Goal: Task Accomplishment & Management: Manage account settings

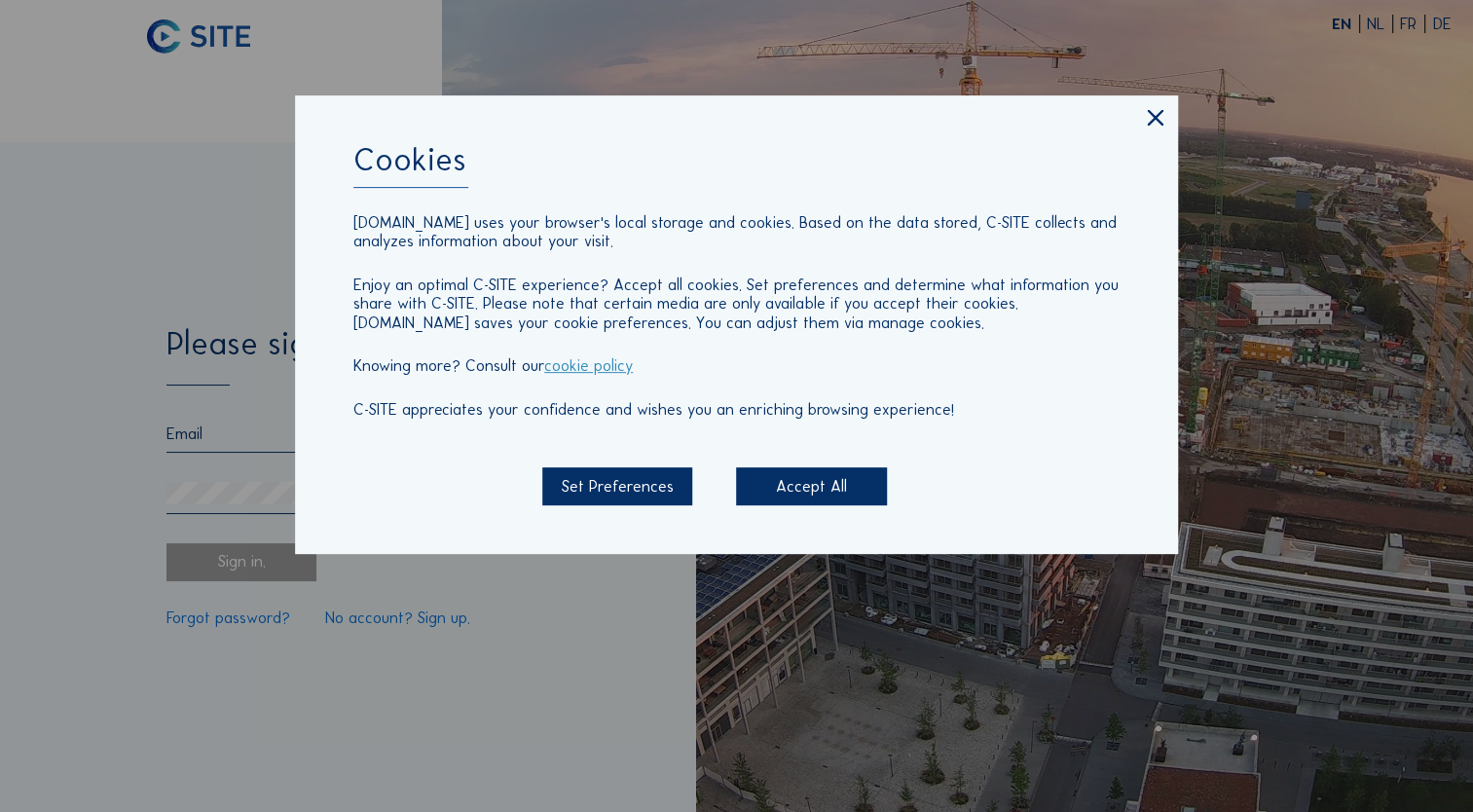
click at [813, 488] on div "Accept All" at bounding box center [811, 486] width 150 height 38
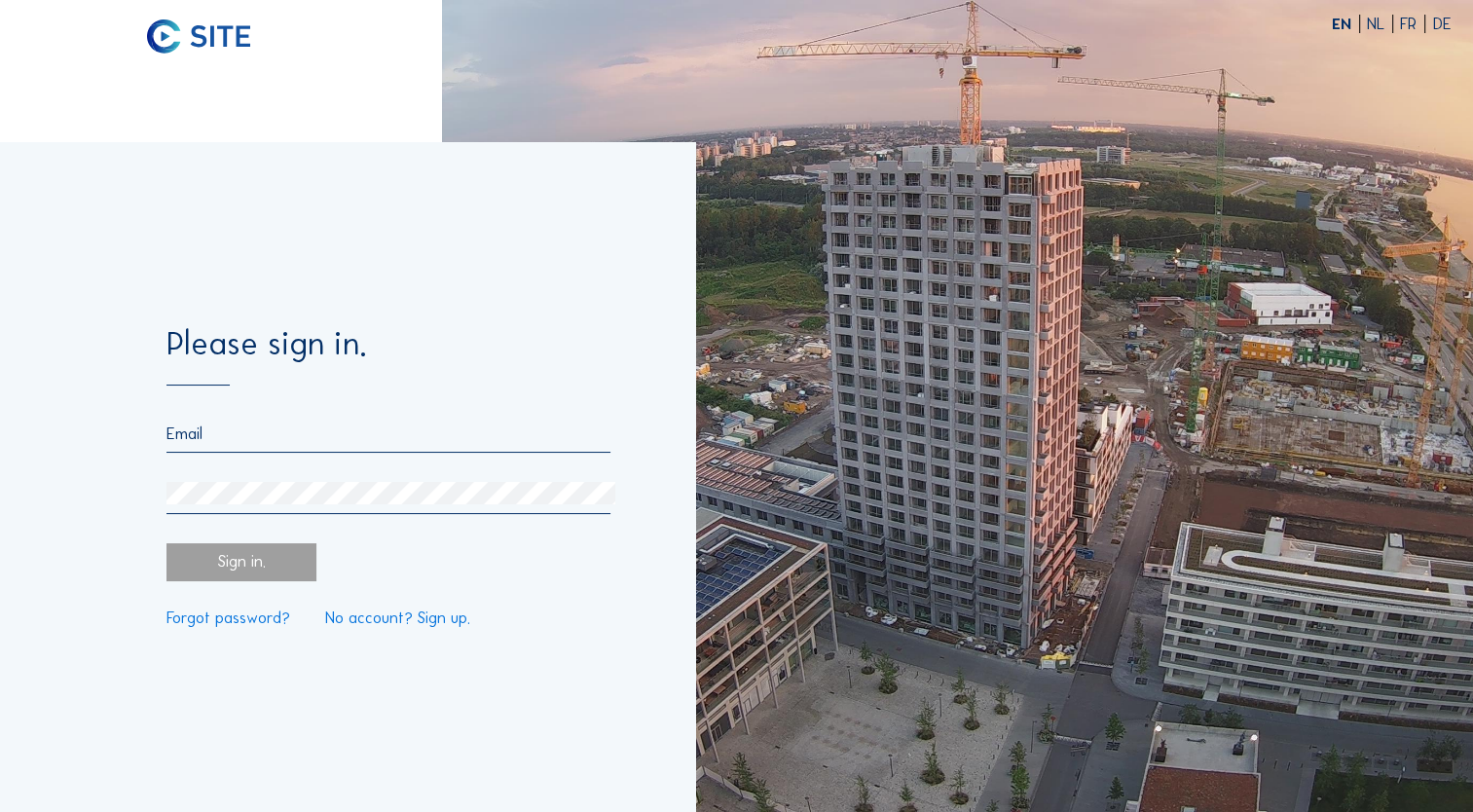
click at [285, 426] on input "email" at bounding box center [389, 433] width 444 height 19
type input "[EMAIL_ADDRESS][PERSON_NAME][DOMAIN_NAME]"
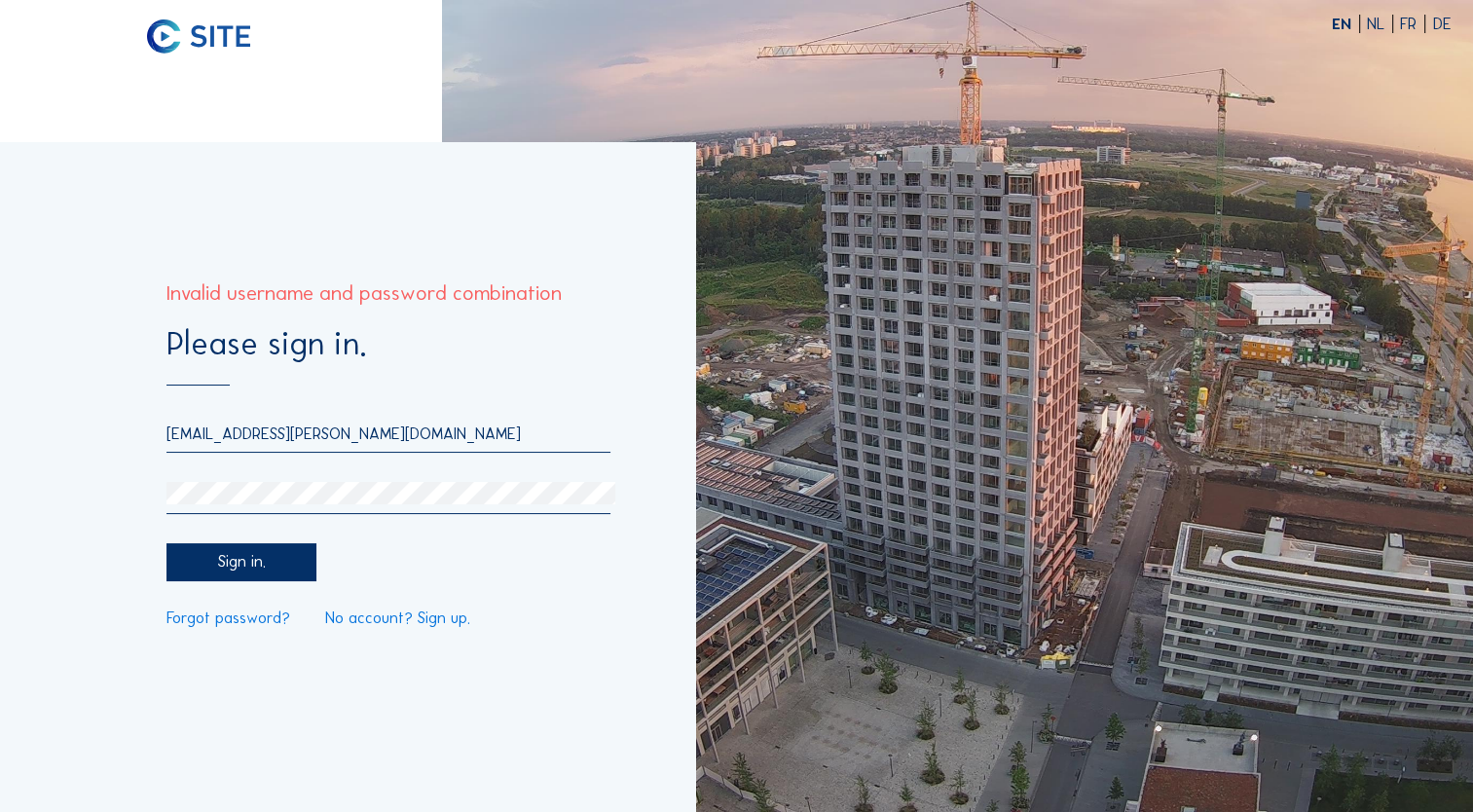
click at [209, 626] on link "Forgot password?" at bounding box center [229, 618] width 124 height 16
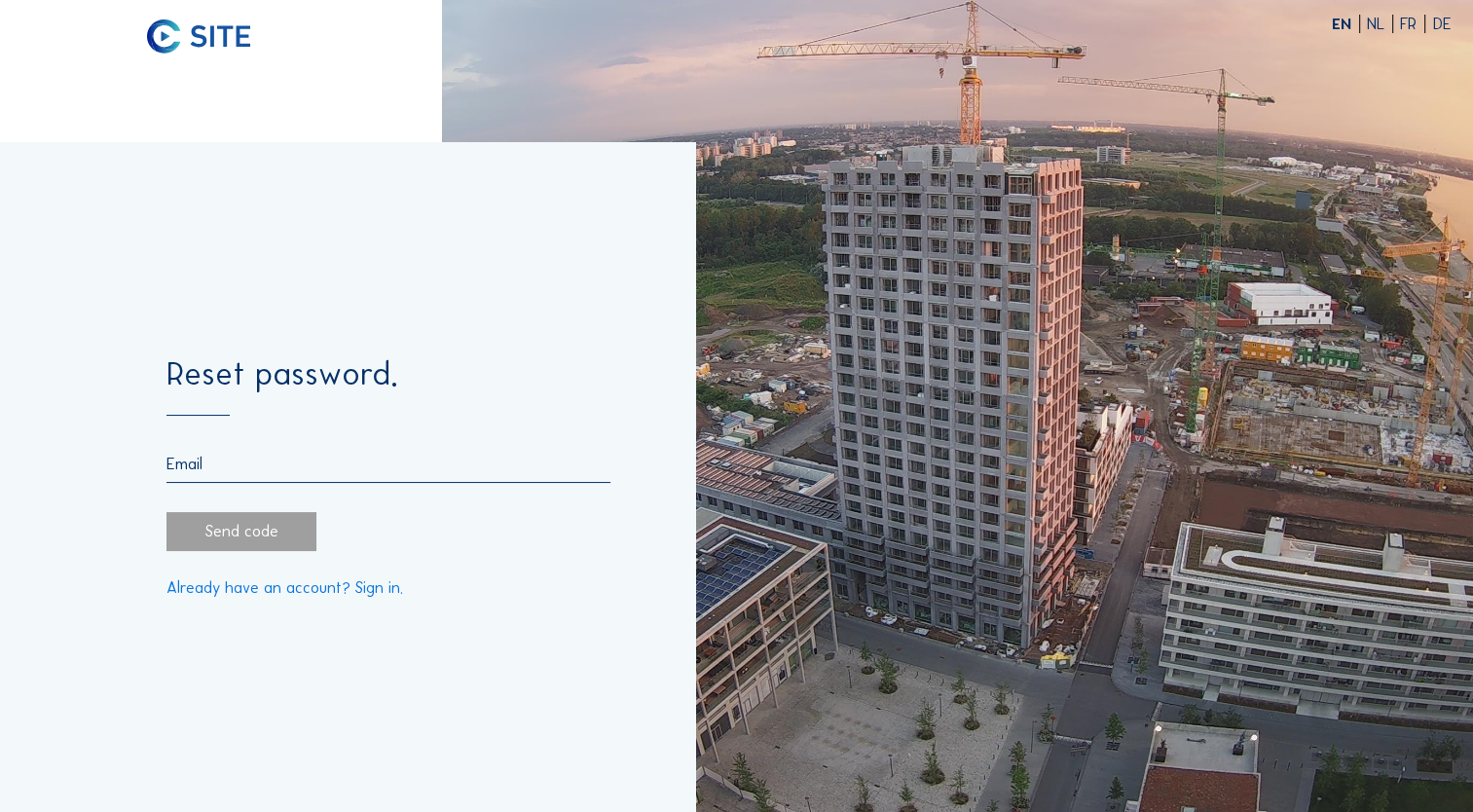
click at [265, 465] on input "email" at bounding box center [389, 463] width 444 height 19
type input "[EMAIL_ADDRESS][PERSON_NAME][DOMAIN_NAME]"
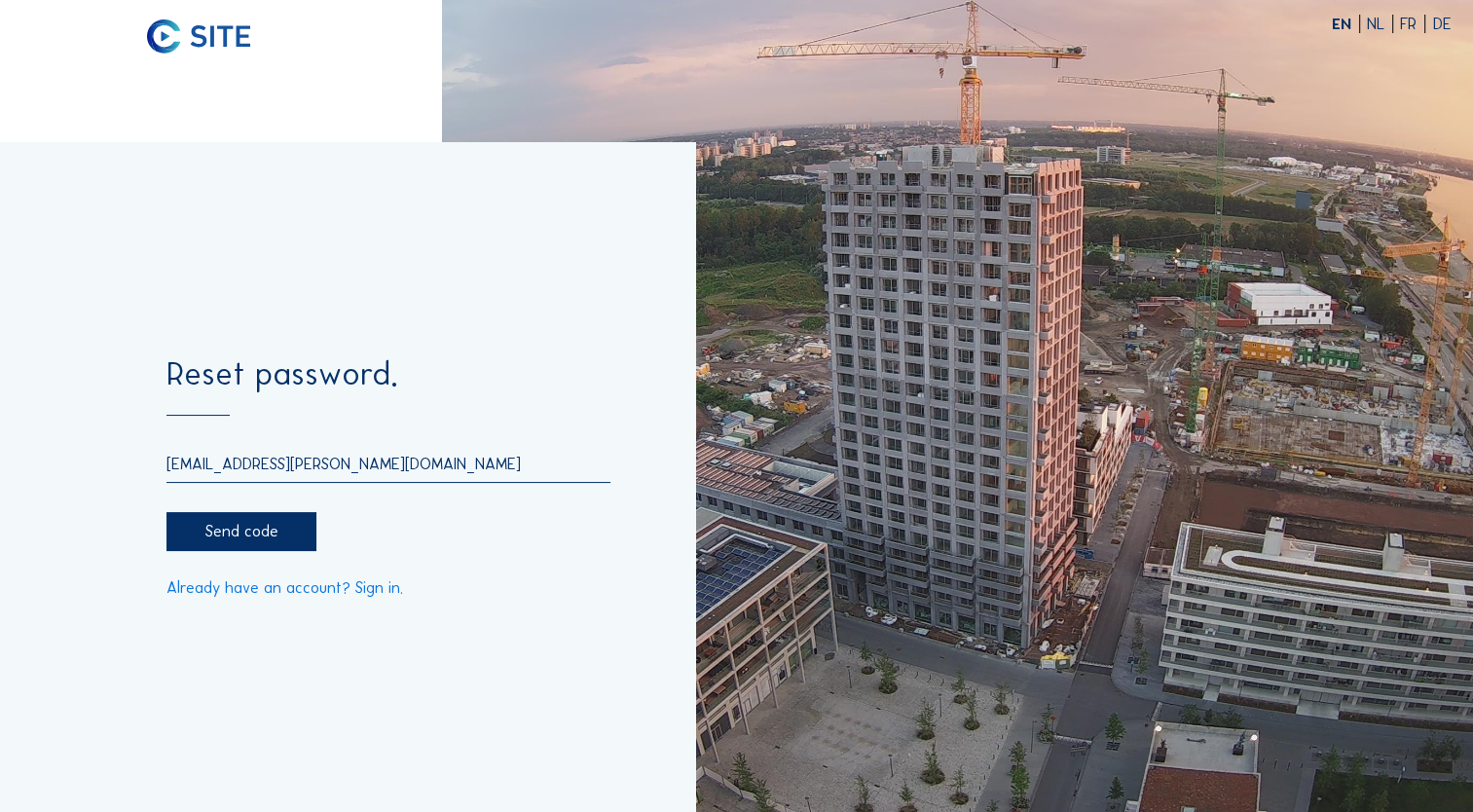
click at [213, 534] on div "Send code" at bounding box center [242, 531] width 150 height 38
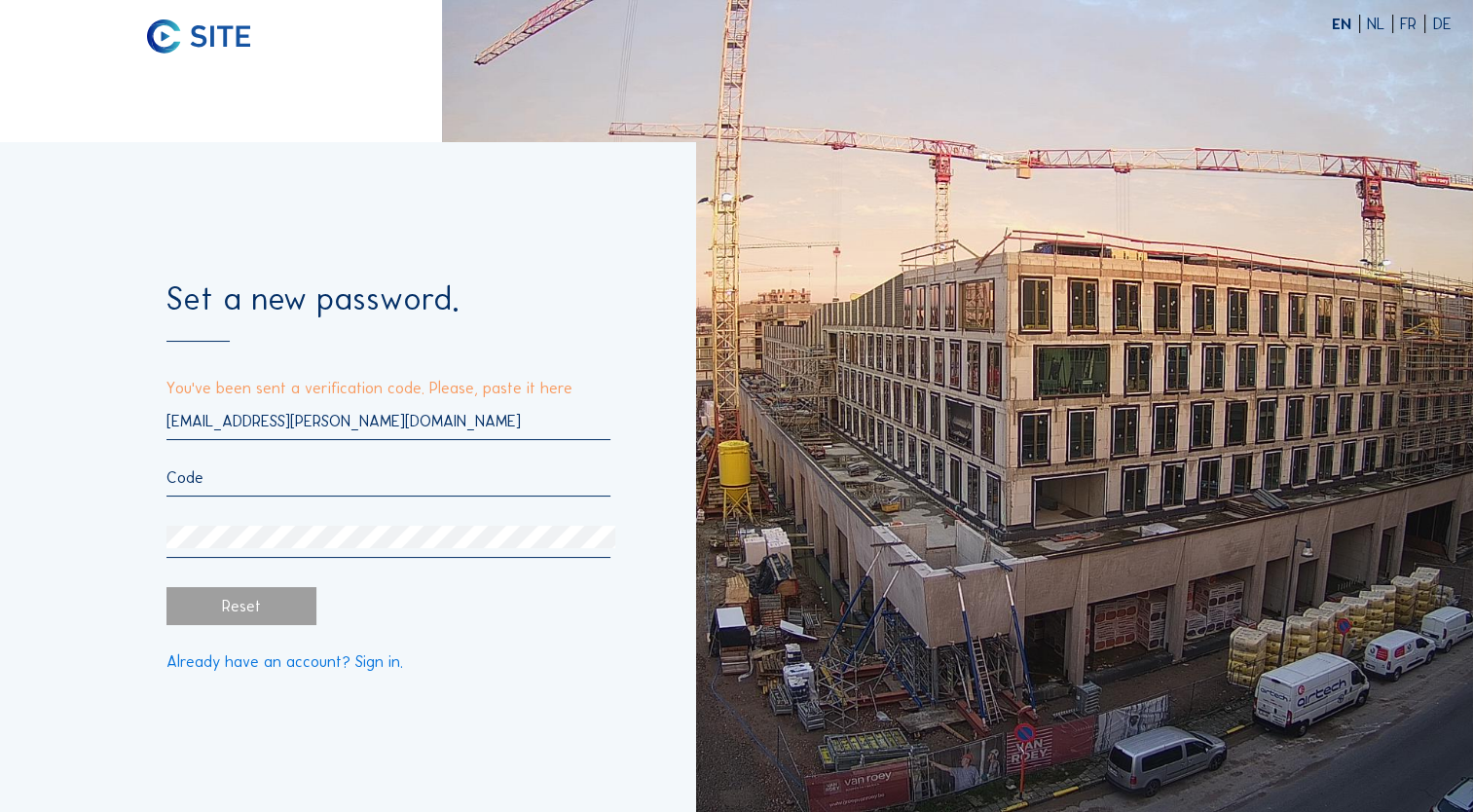
click at [277, 482] on input "text" at bounding box center [389, 477] width 444 height 19
paste input "706005"
click at [285, 480] on input "706005" at bounding box center [389, 477] width 444 height 19
type input "706005"
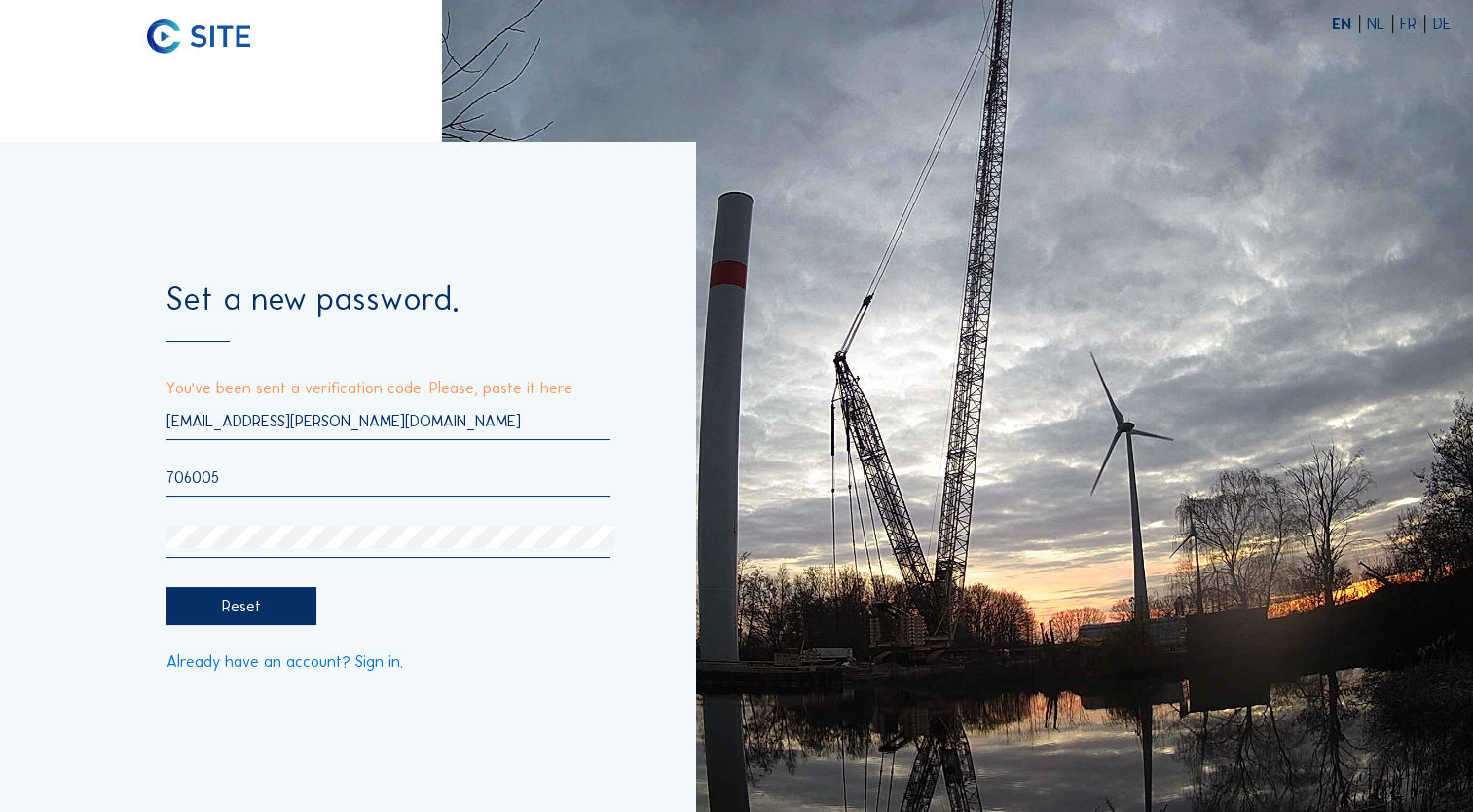
click at [448, 784] on div "Set a new password. You've been sent a verification code. Please, paste it here…" at bounding box center [348, 476] width 696 height 669
click at [255, 611] on div "Reset" at bounding box center [242, 606] width 150 height 38
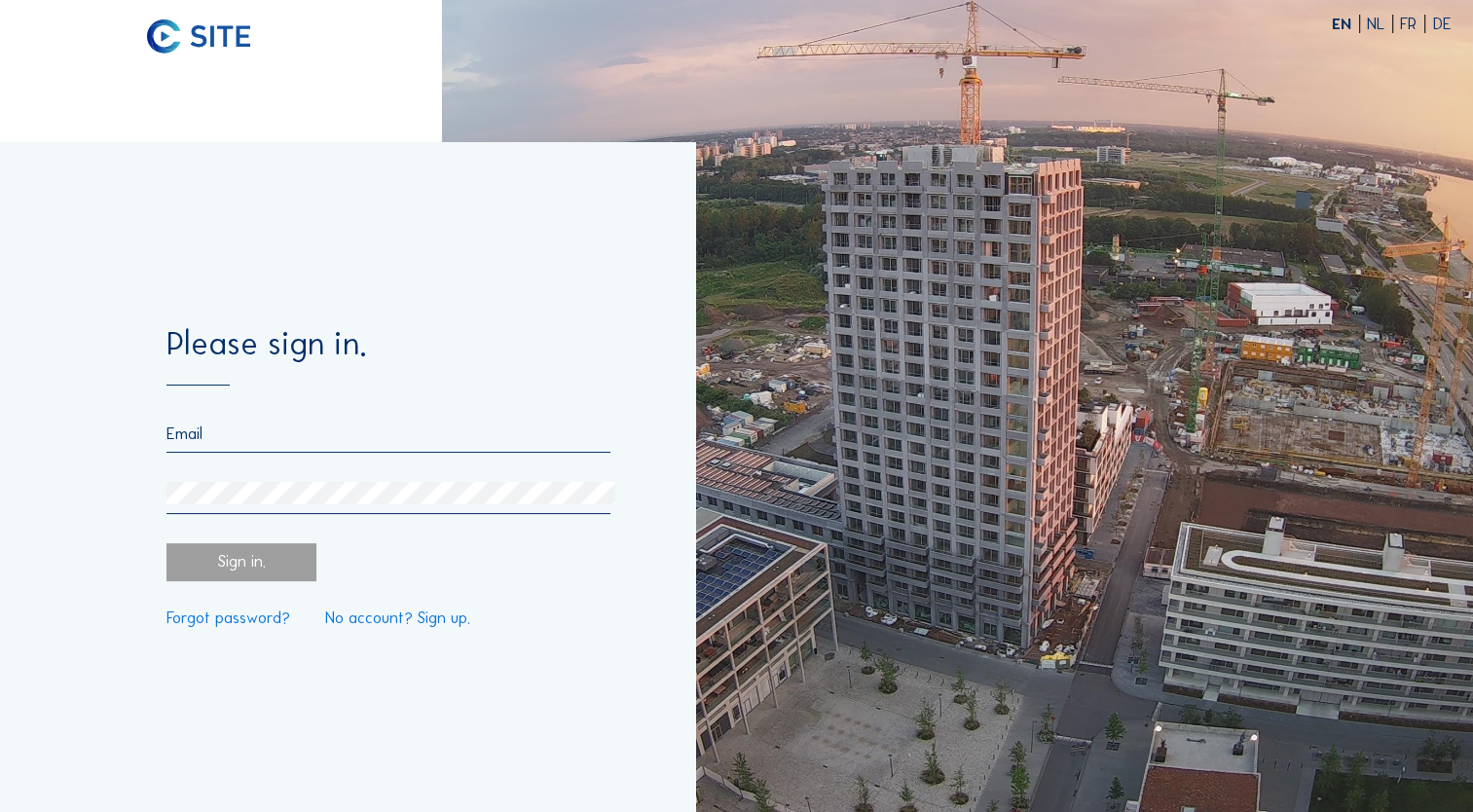
click at [281, 406] on form "Please sign in. Sign in. Forgot password? No account? Sign up." at bounding box center [389, 476] width 444 height 299
click at [246, 428] on input "email" at bounding box center [389, 433] width 444 height 19
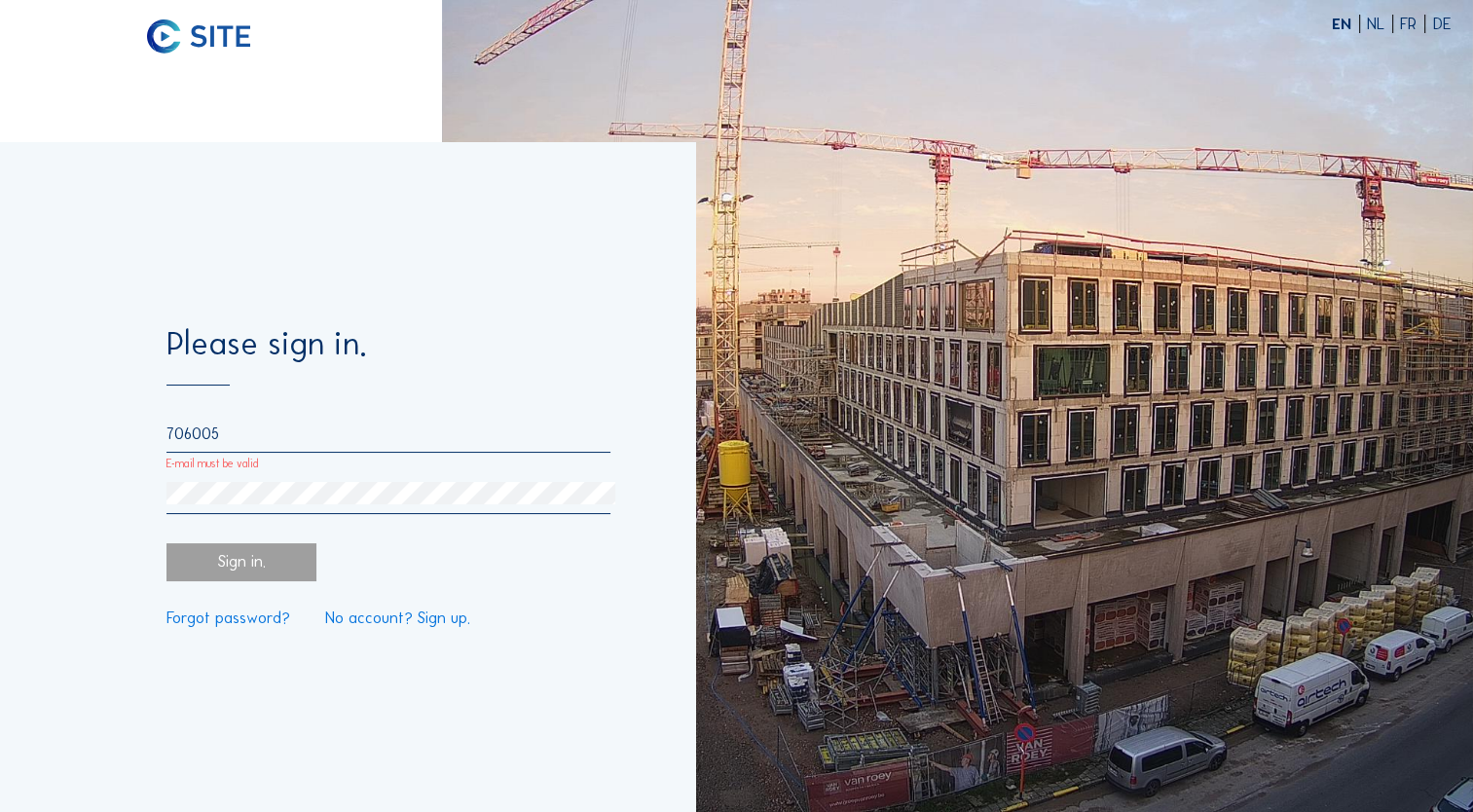
click at [279, 449] on div "706005" at bounding box center [389, 438] width 444 height 28
drag, startPoint x: 255, startPoint y: 431, endPoint x: 85, endPoint y: 425, distance: 170.1
click at [85, 425] on div "Please sign in. 706005 E-mail must be valid Sign in. Forgot password? No accoun…" at bounding box center [348, 476] width 696 height 669
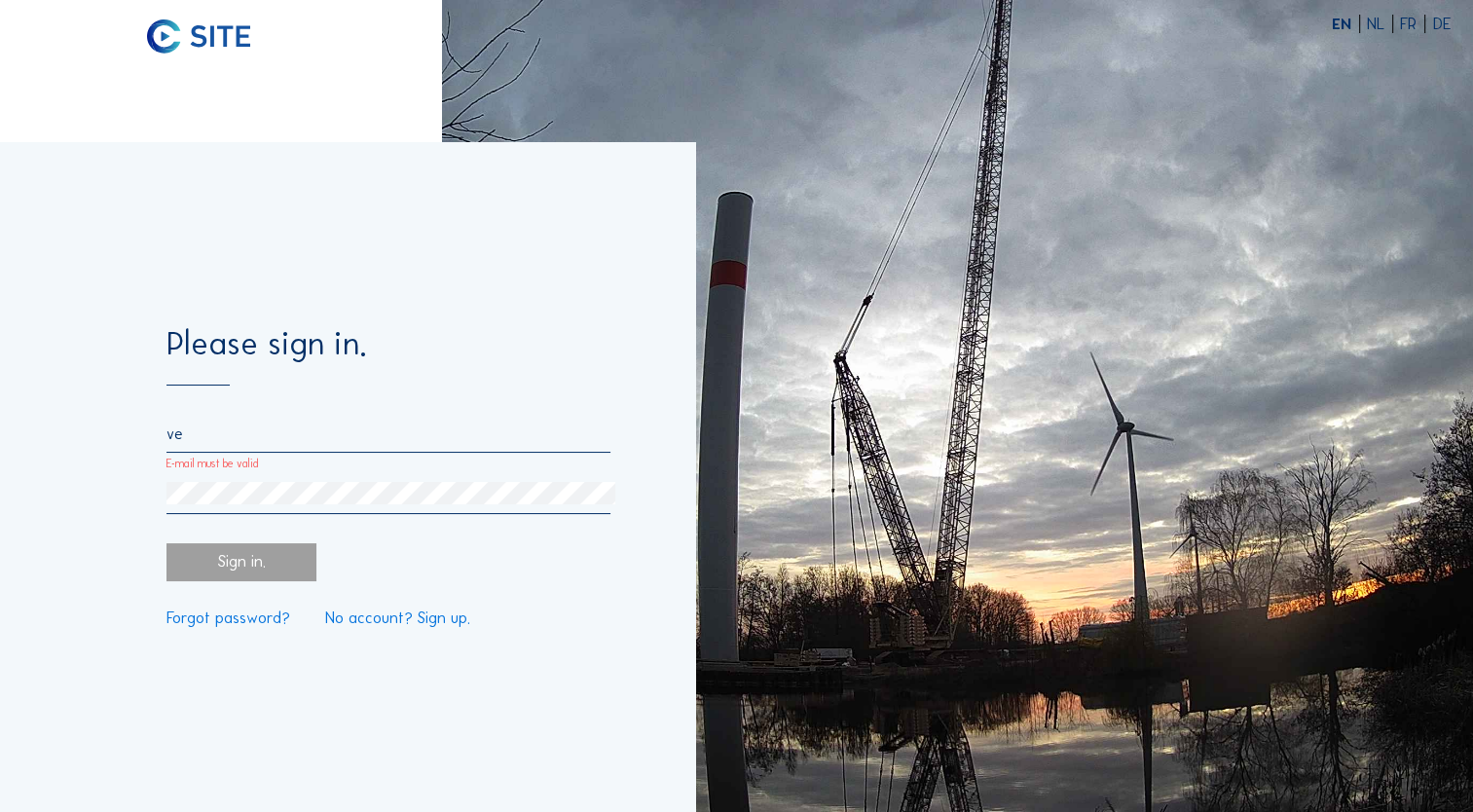
type input "[EMAIL_ADDRESS][PERSON_NAME][DOMAIN_NAME]"
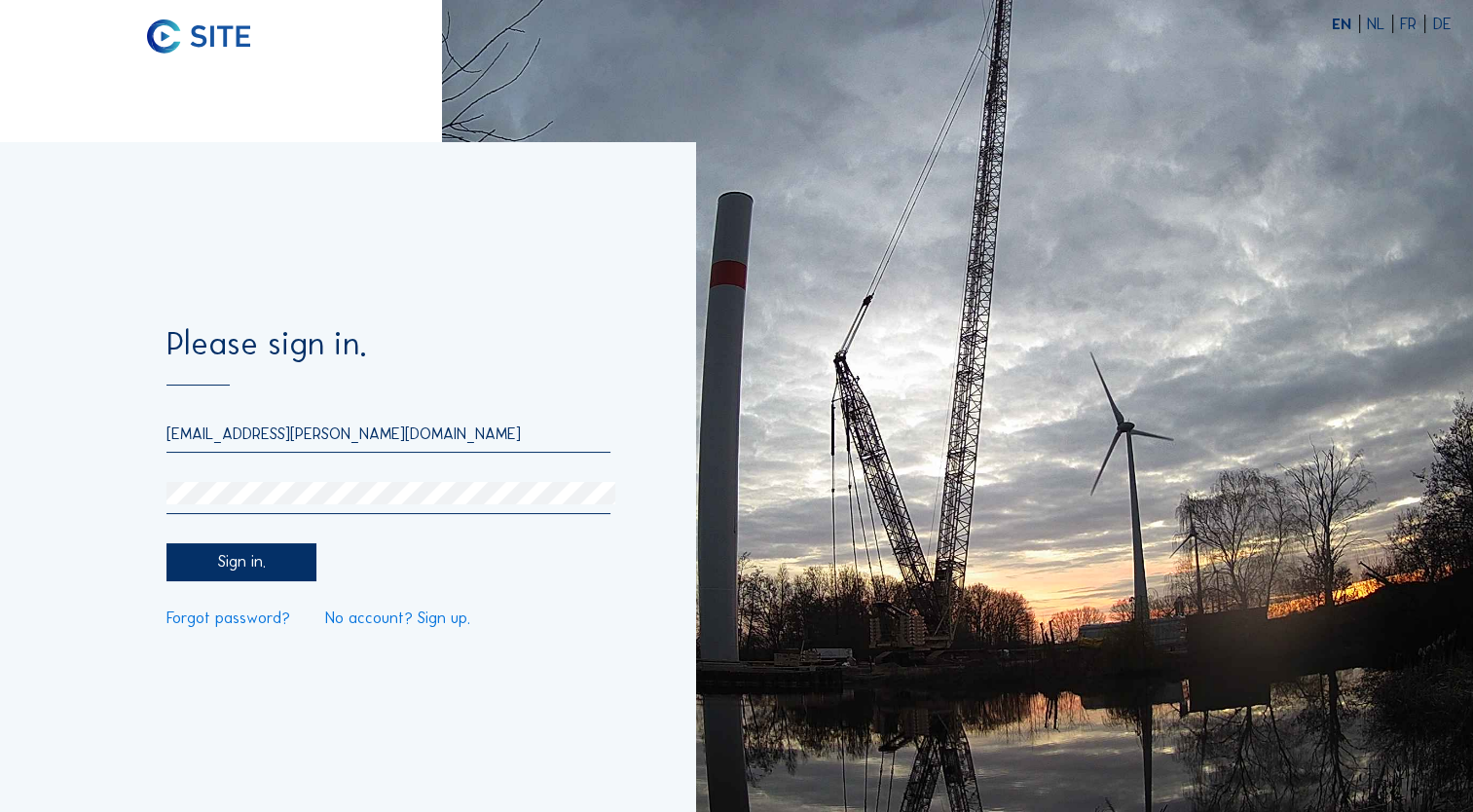
click at [255, 568] on div "Sign in." at bounding box center [242, 562] width 150 height 38
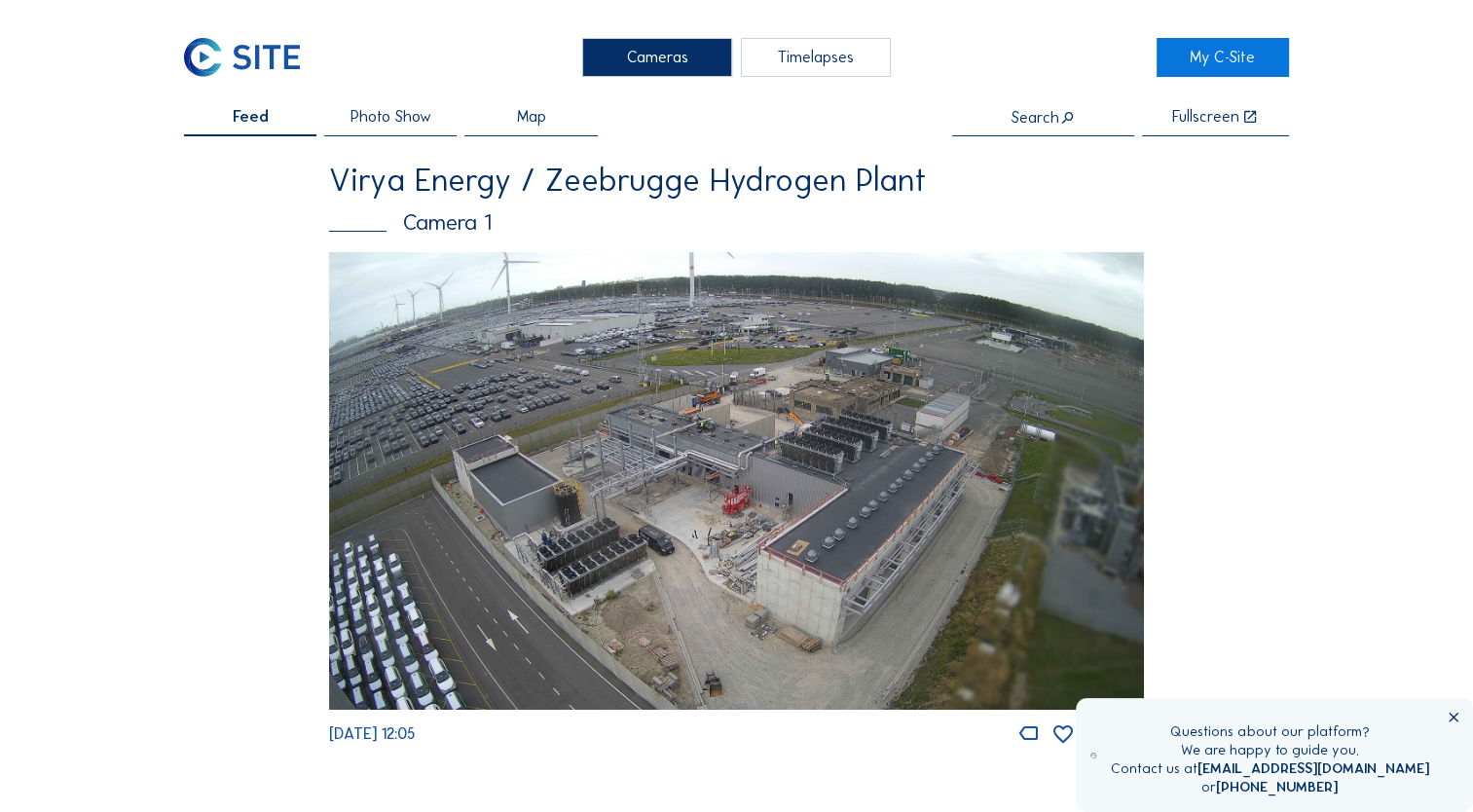
click at [398, 118] on span "Photo Show" at bounding box center [391, 117] width 81 height 16
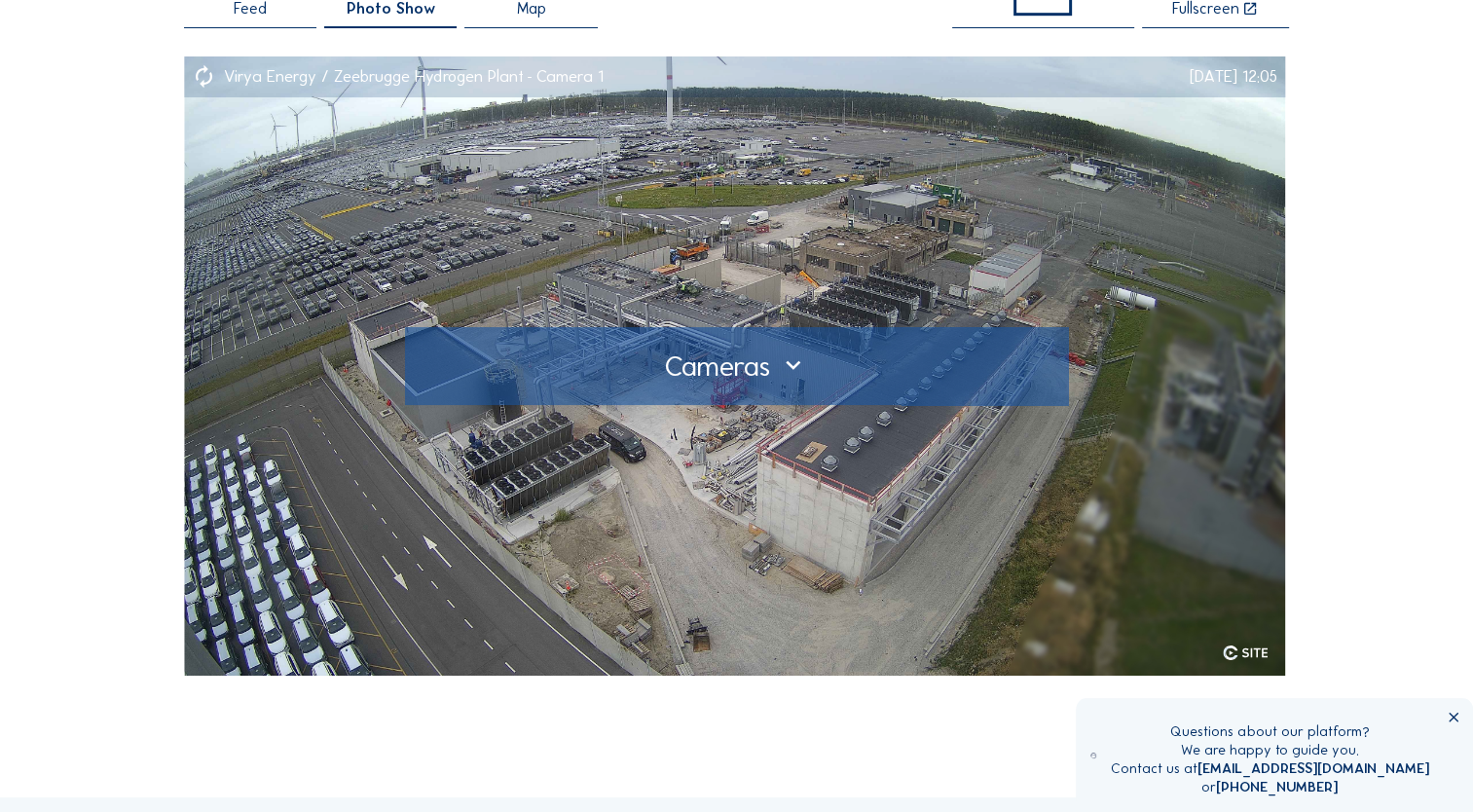
scroll to position [97, 0]
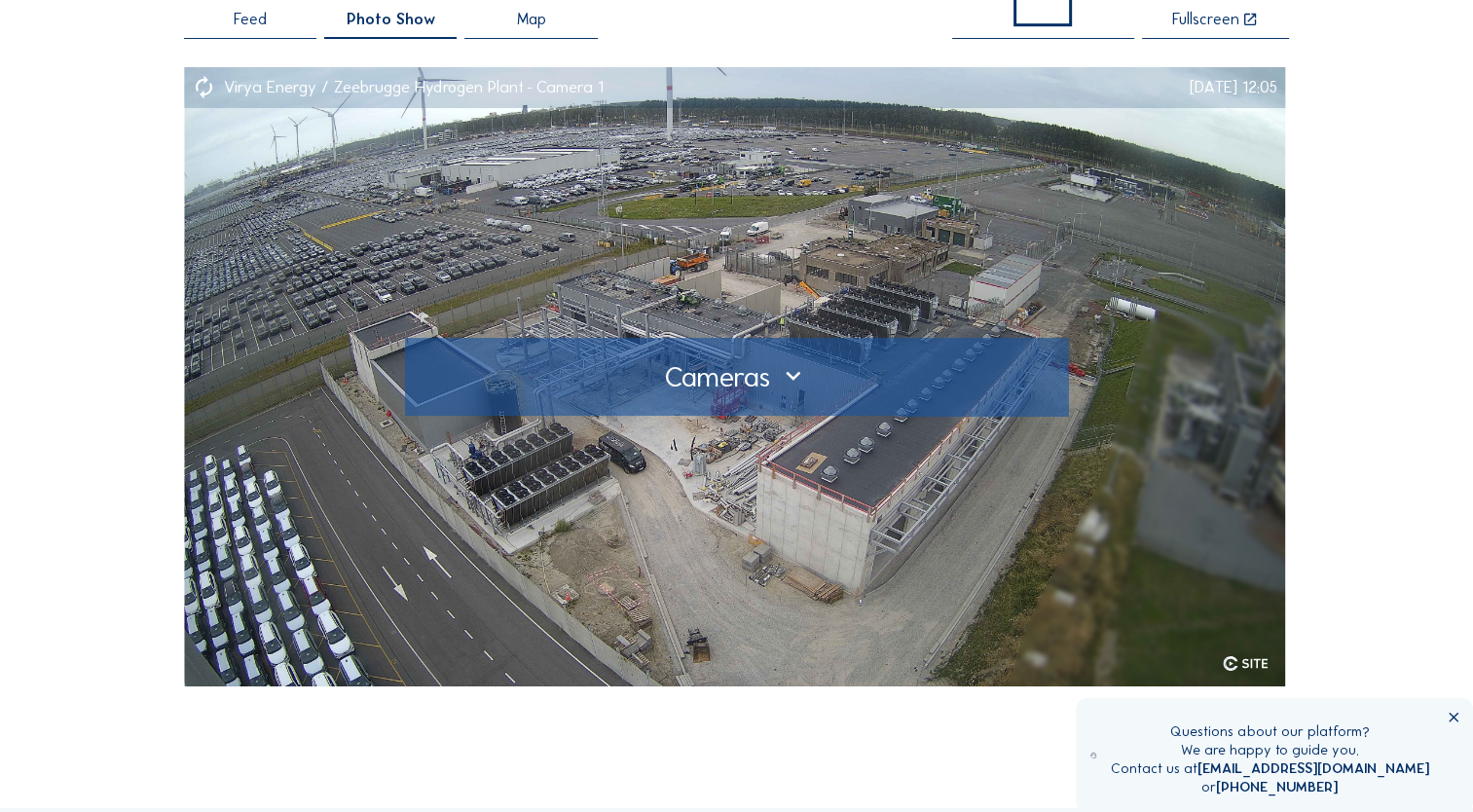
click at [762, 383] on div at bounding box center [736, 377] width 634 height 31
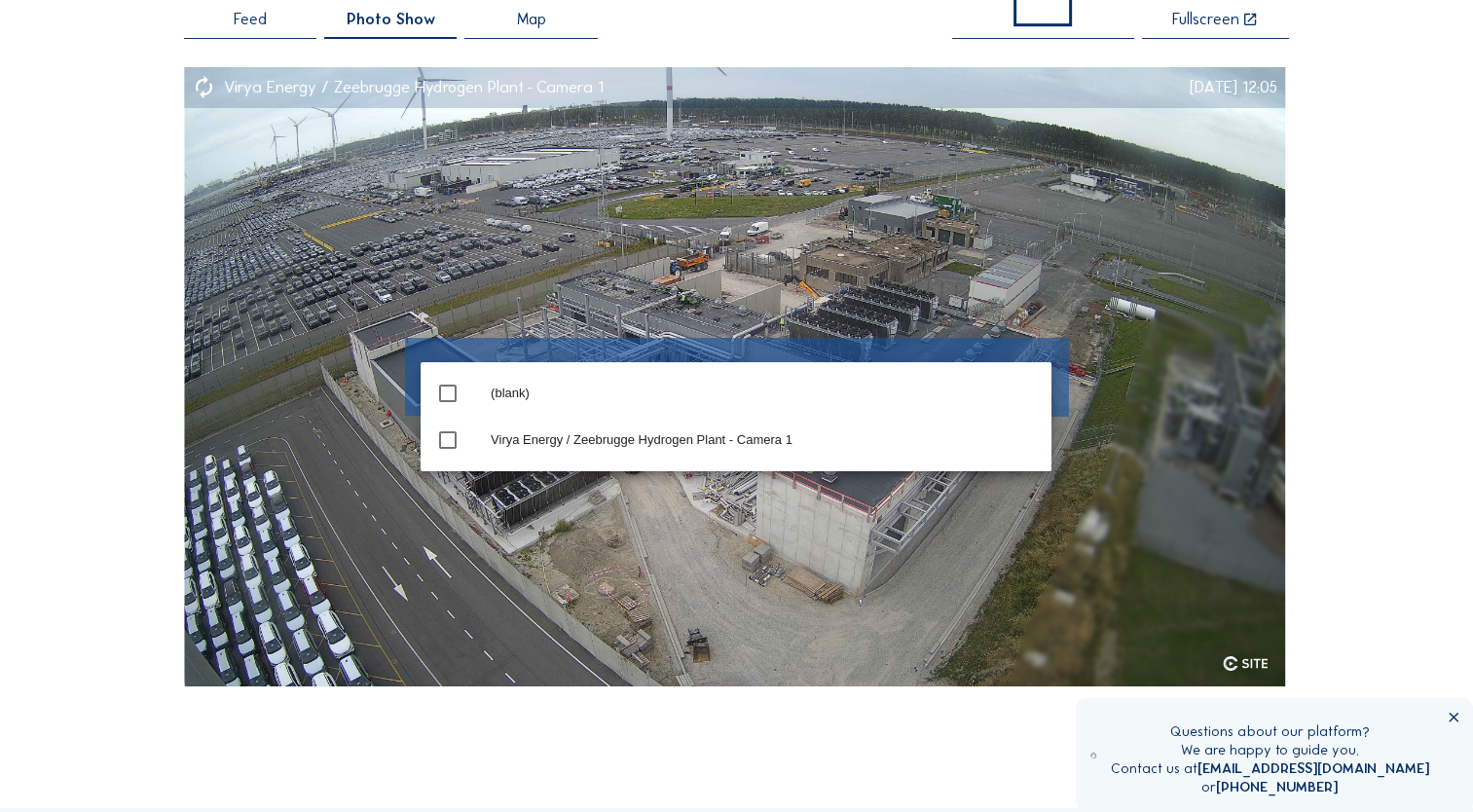
click at [990, 273] on img at bounding box center [735, 376] width 1101 height 618
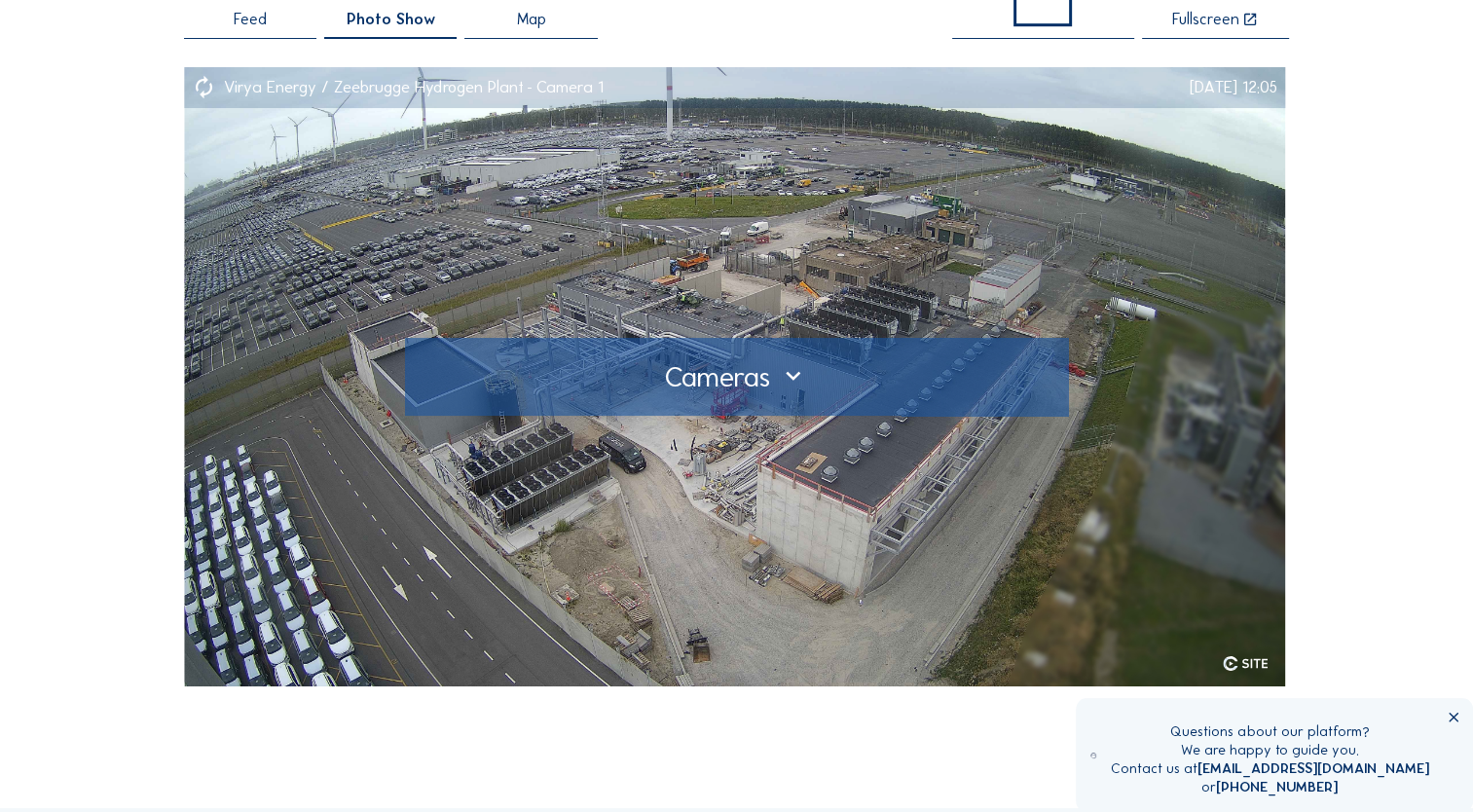
click at [690, 380] on div at bounding box center [736, 377] width 634 height 31
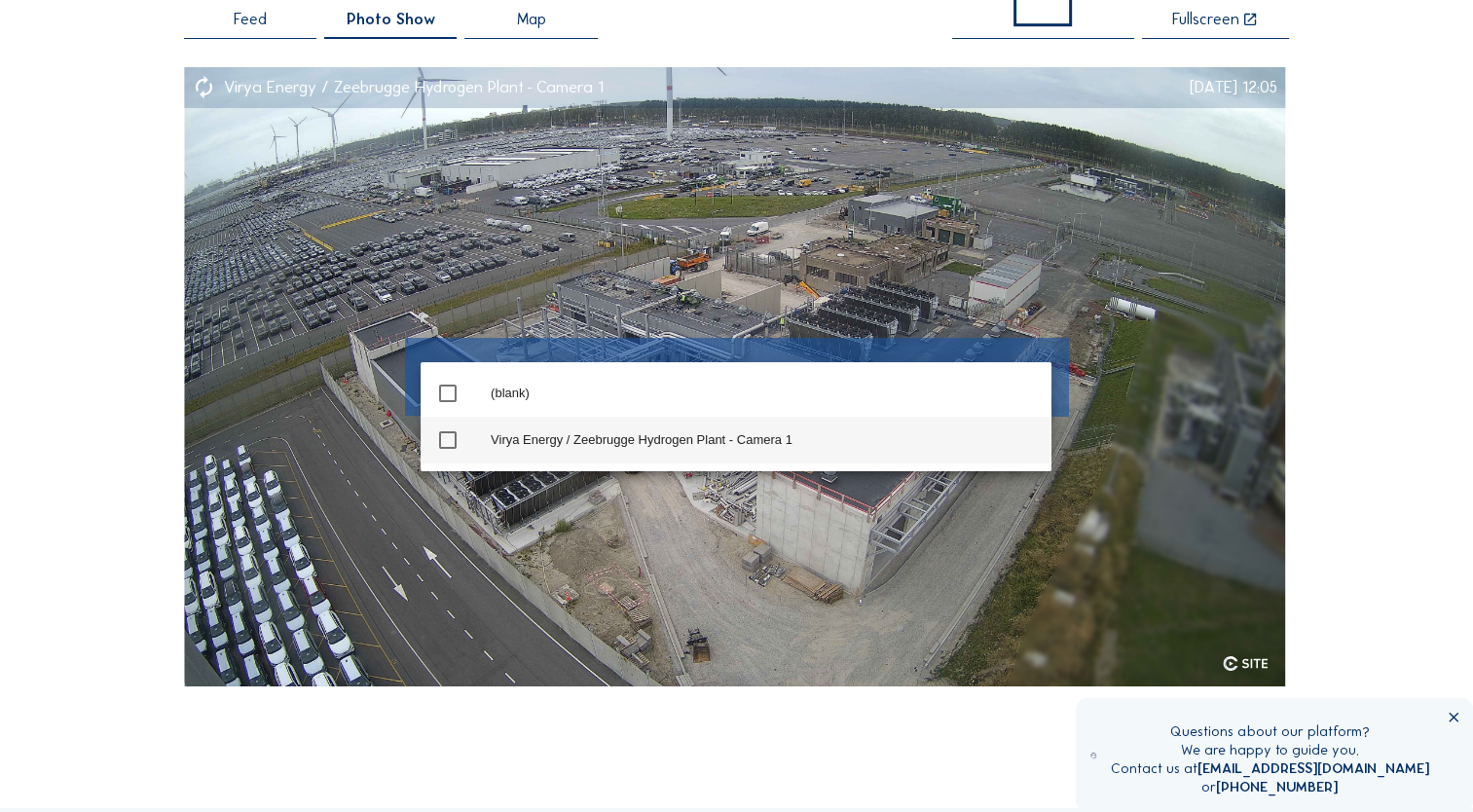
click at [455, 455] on div "check_box_outline_blank Virya Energy / Zeebrugge Hydrogen Plant - Camera 1" at bounding box center [736, 439] width 631 height 47
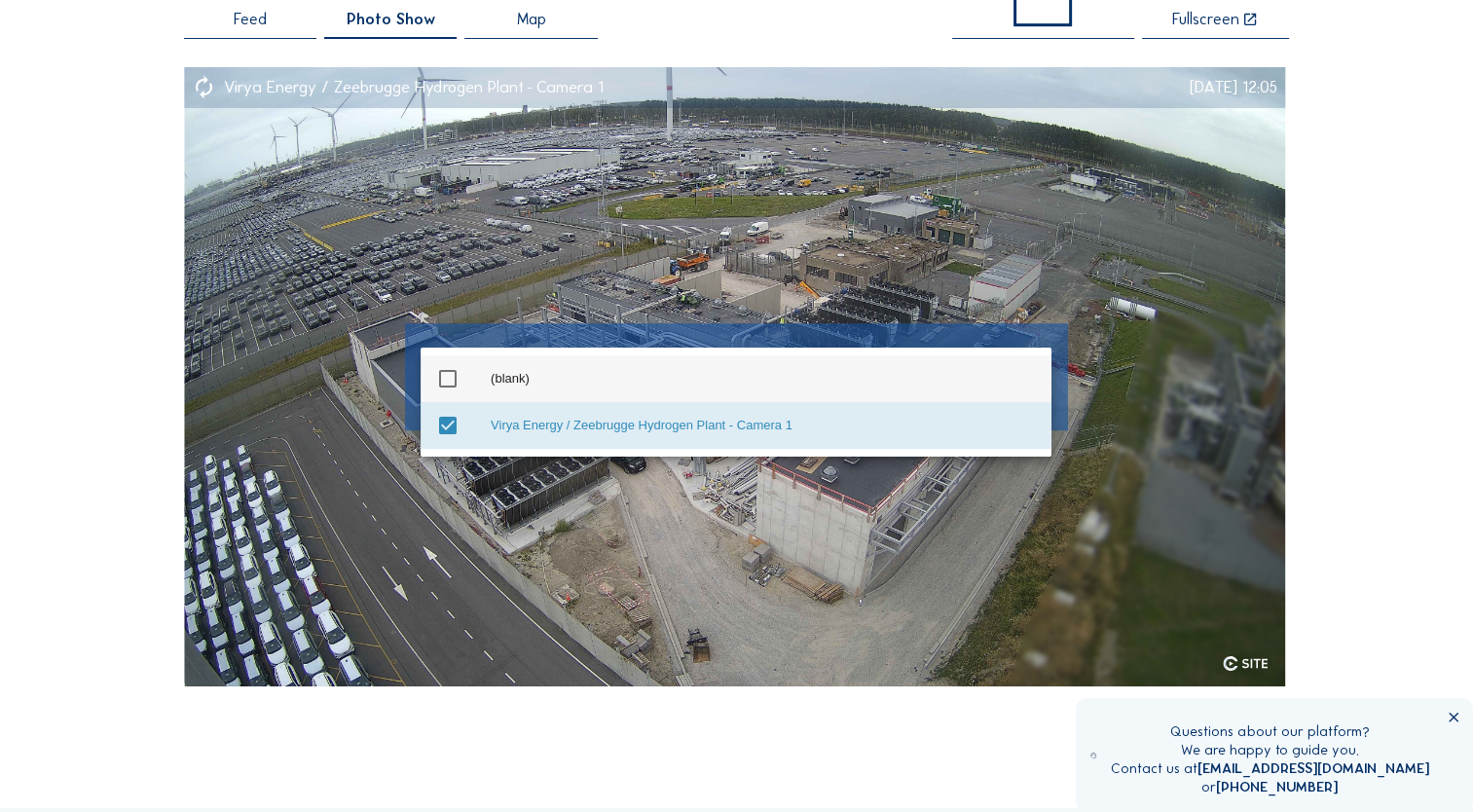
click at [453, 367] on icon "check_box_outline_blank" at bounding box center [448, 378] width 23 height 23
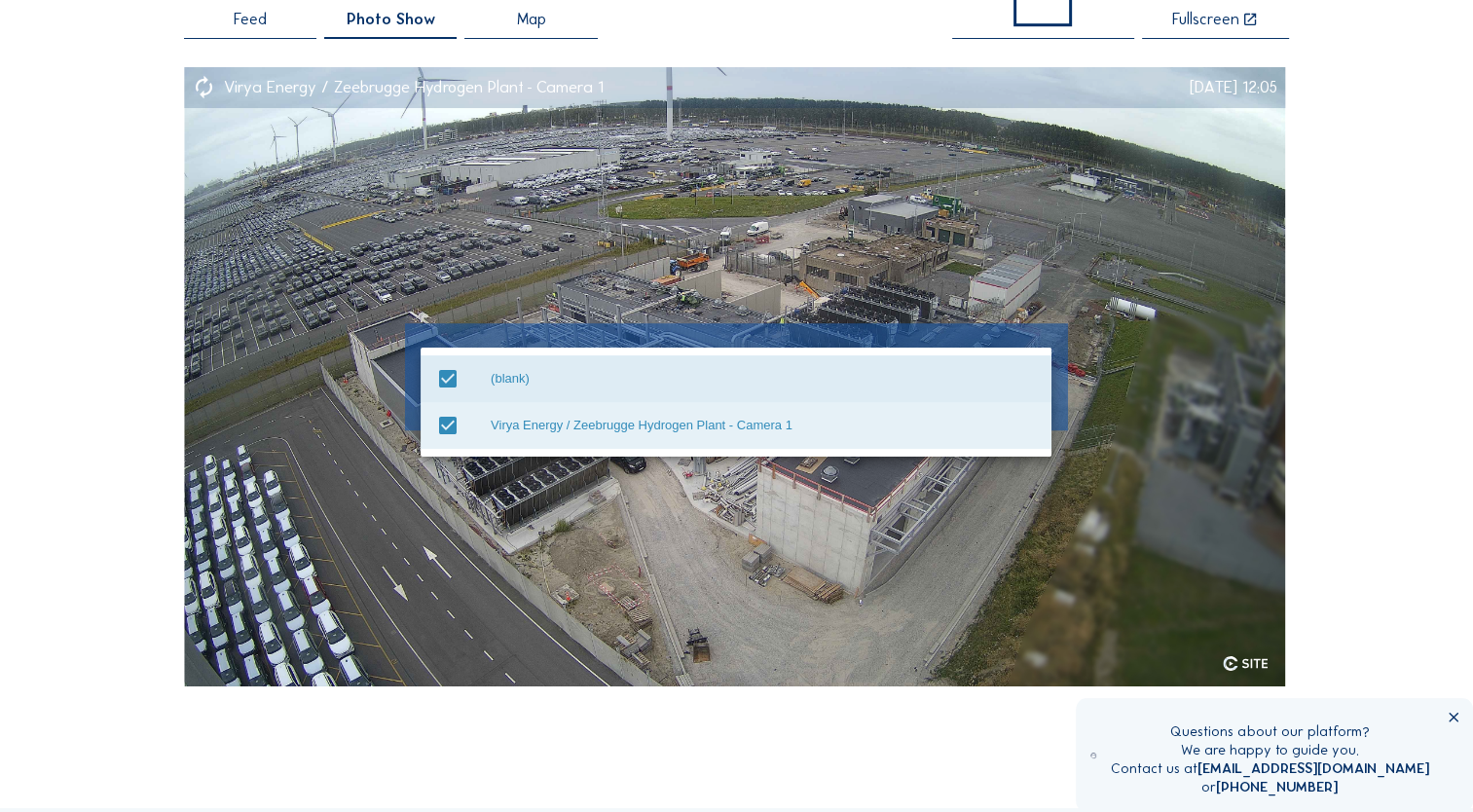
click at [590, 500] on img at bounding box center [735, 376] width 1101 height 618
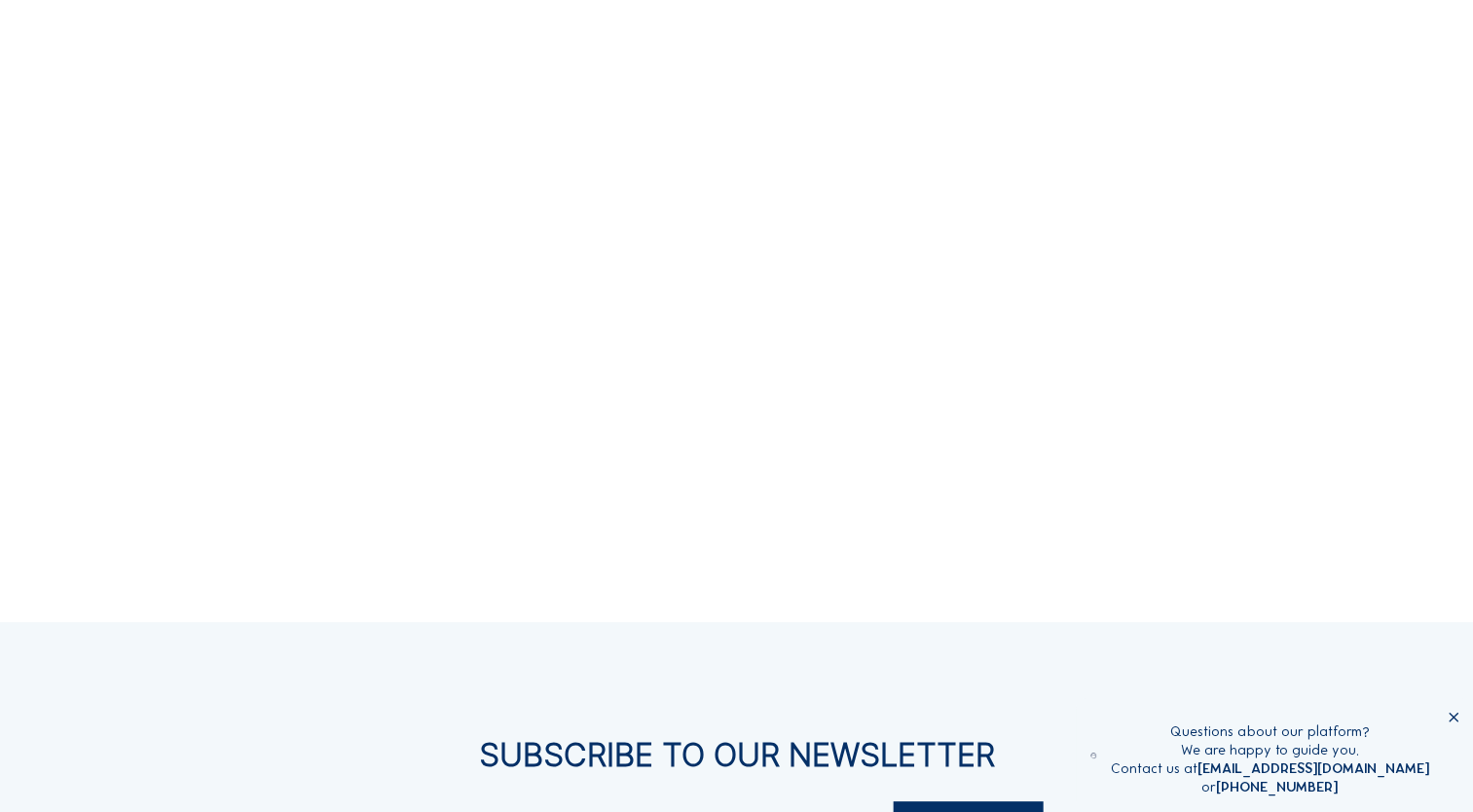
scroll to position [292, 0]
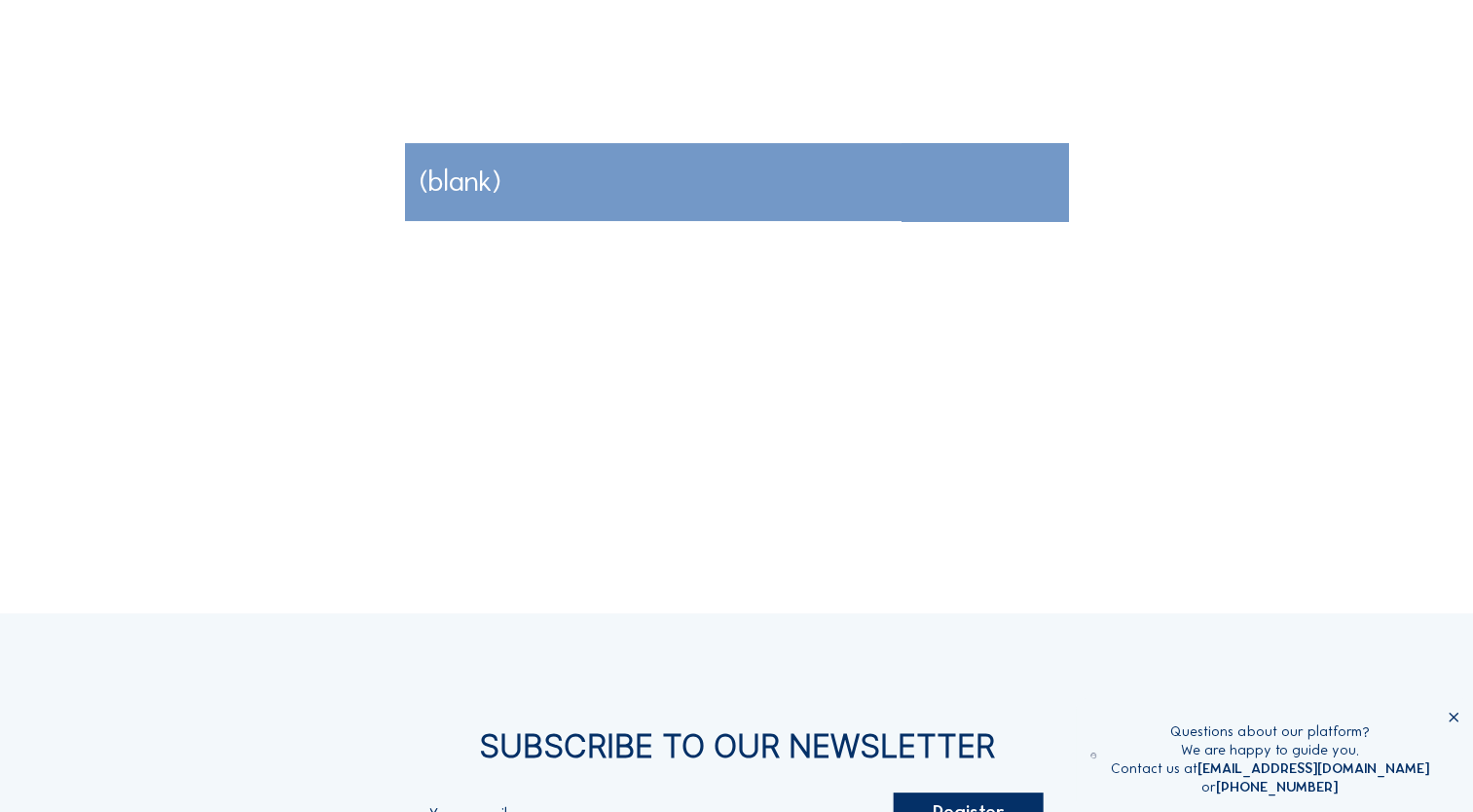
click at [593, 448] on div at bounding box center [735, 181] width 1101 height 618
click at [529, 196] on div "(blank)" at bounding box center [736, 182] width 634 height 31
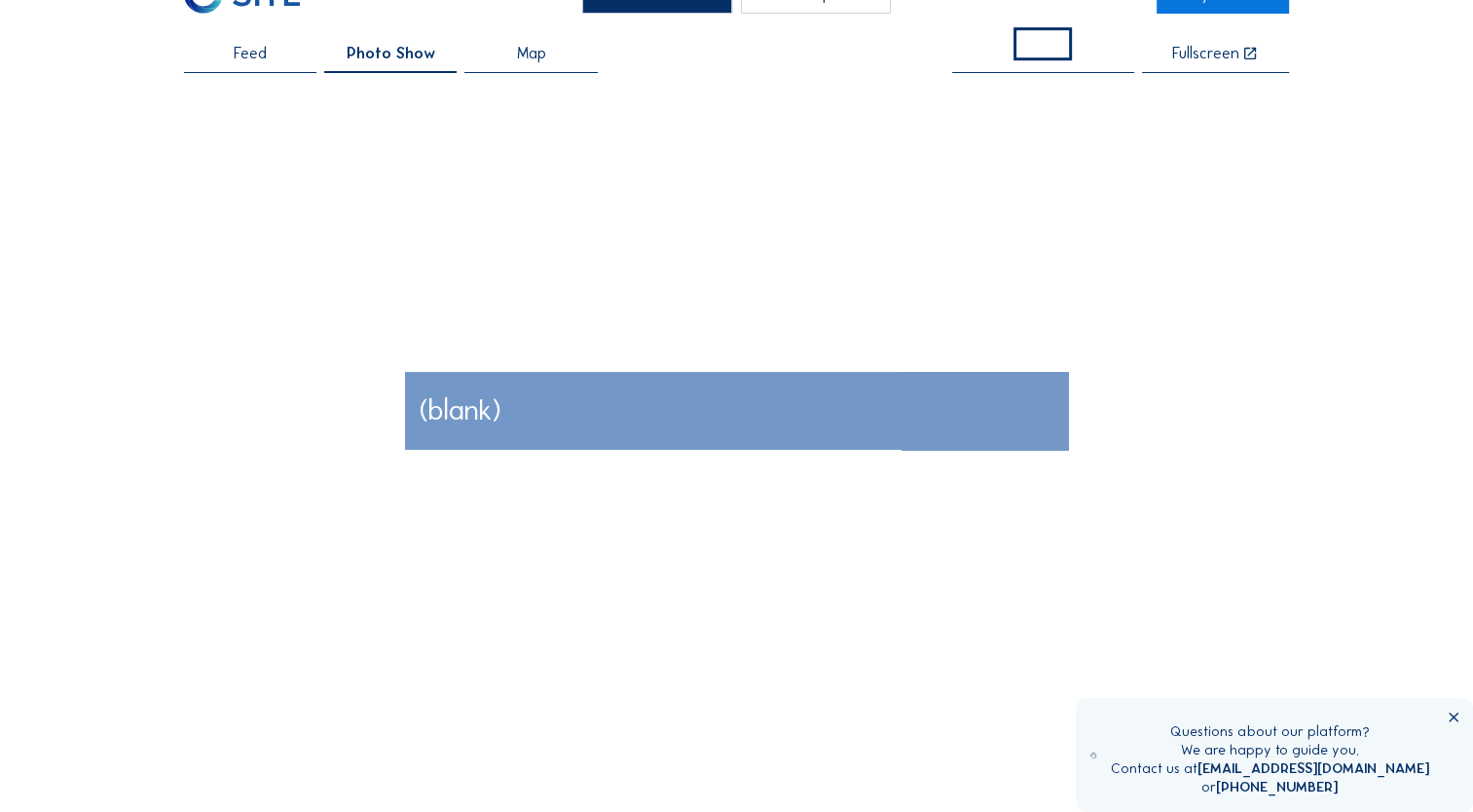
scroll to position [97, 0]
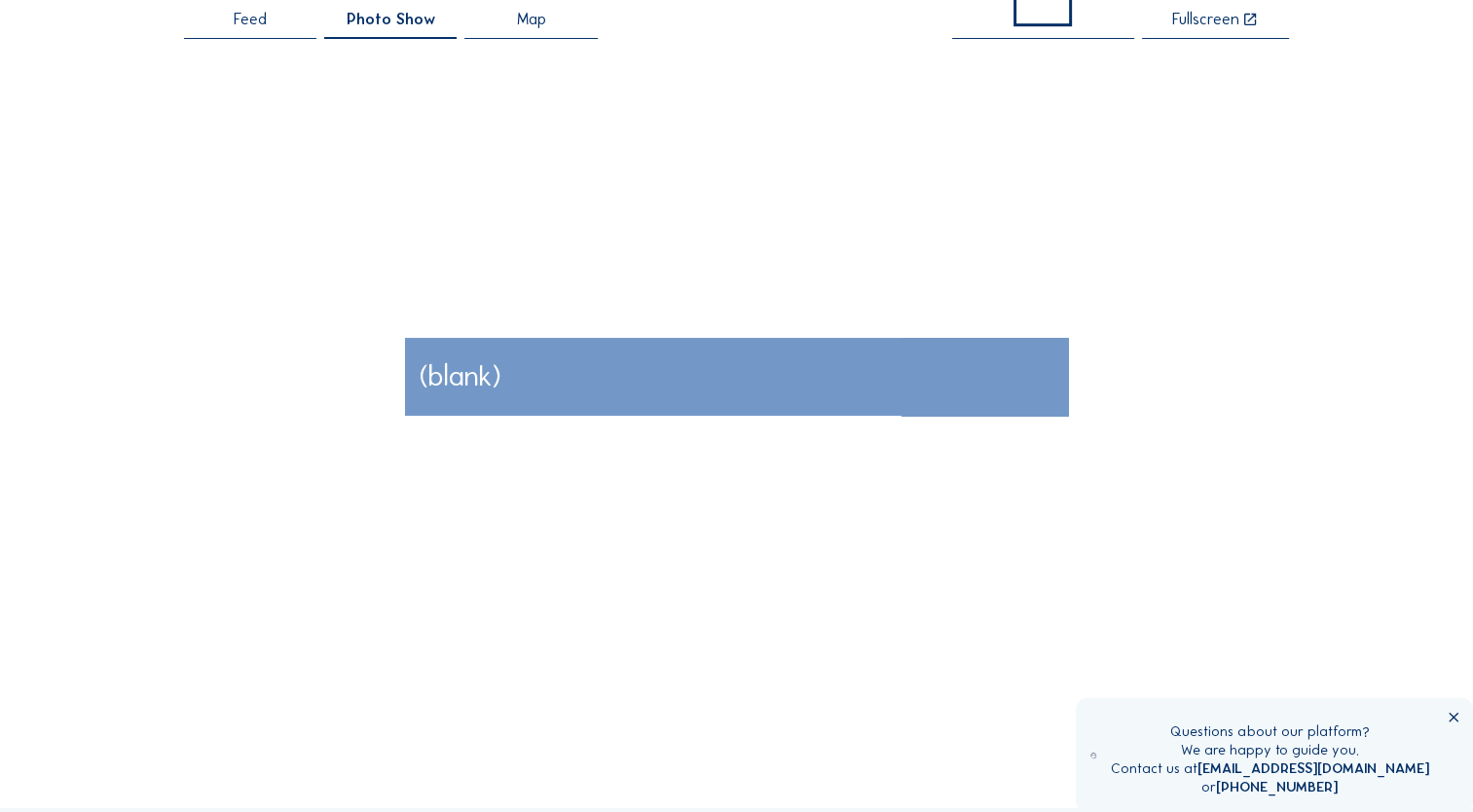
click at [472, 392] on span "(blank)" at bounding box center [461, 376] width 82 height 35
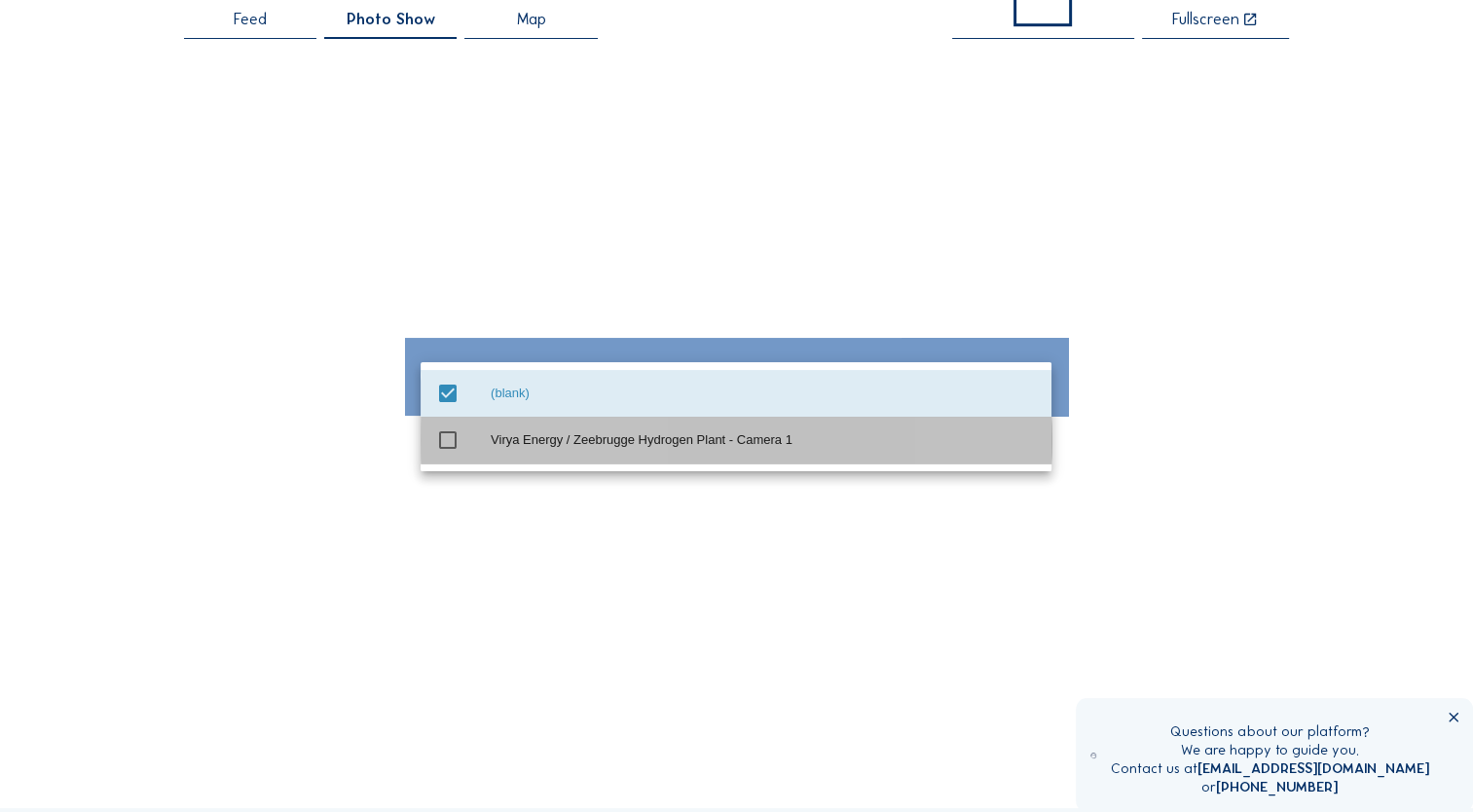
click at [441, 443] on icon "check_box_outline_blank" at bounding box center [448, 439] width 23 height 23
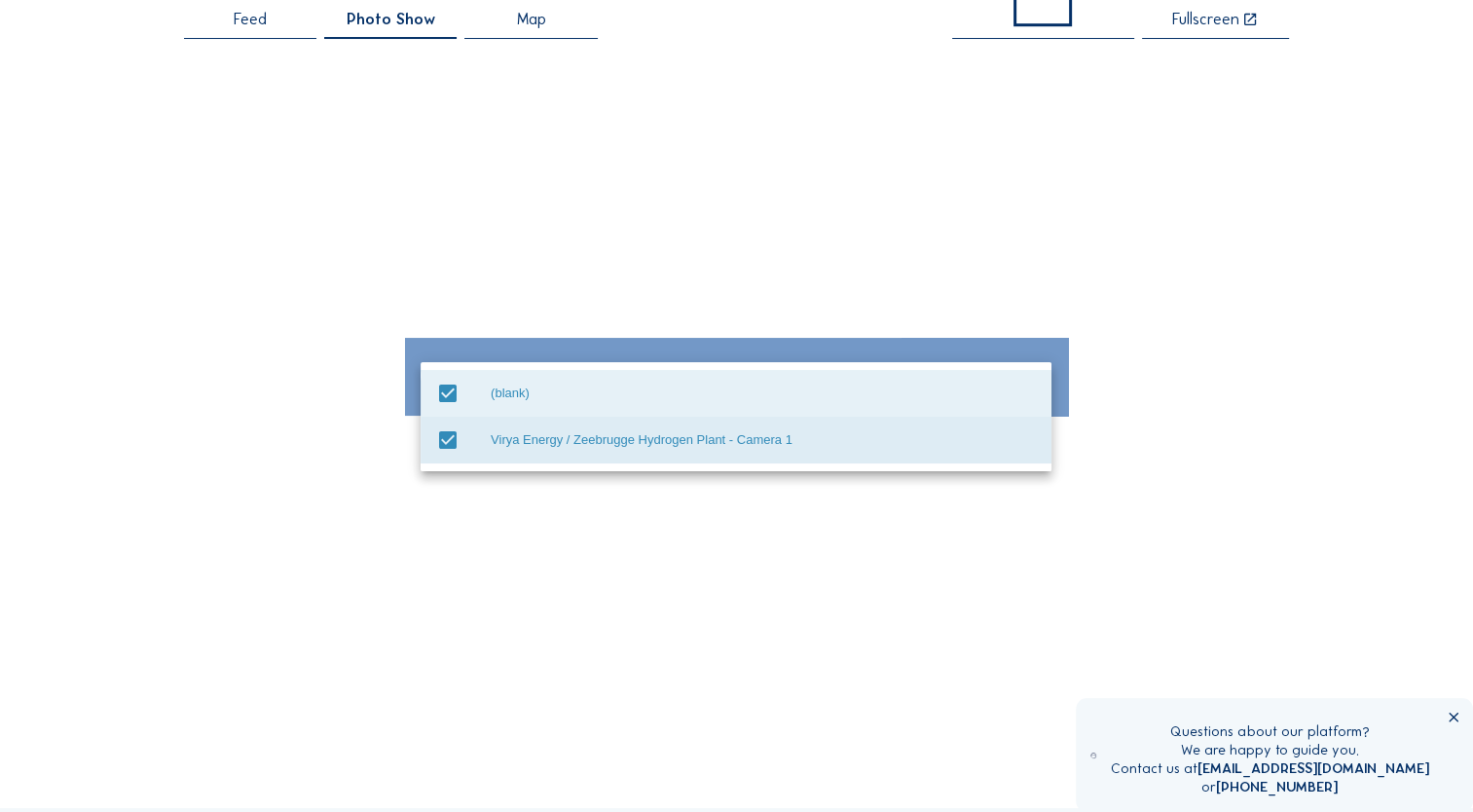
click at [449, 397] on icon "check_box" at bounding box center [448, 393] width 23 height 23
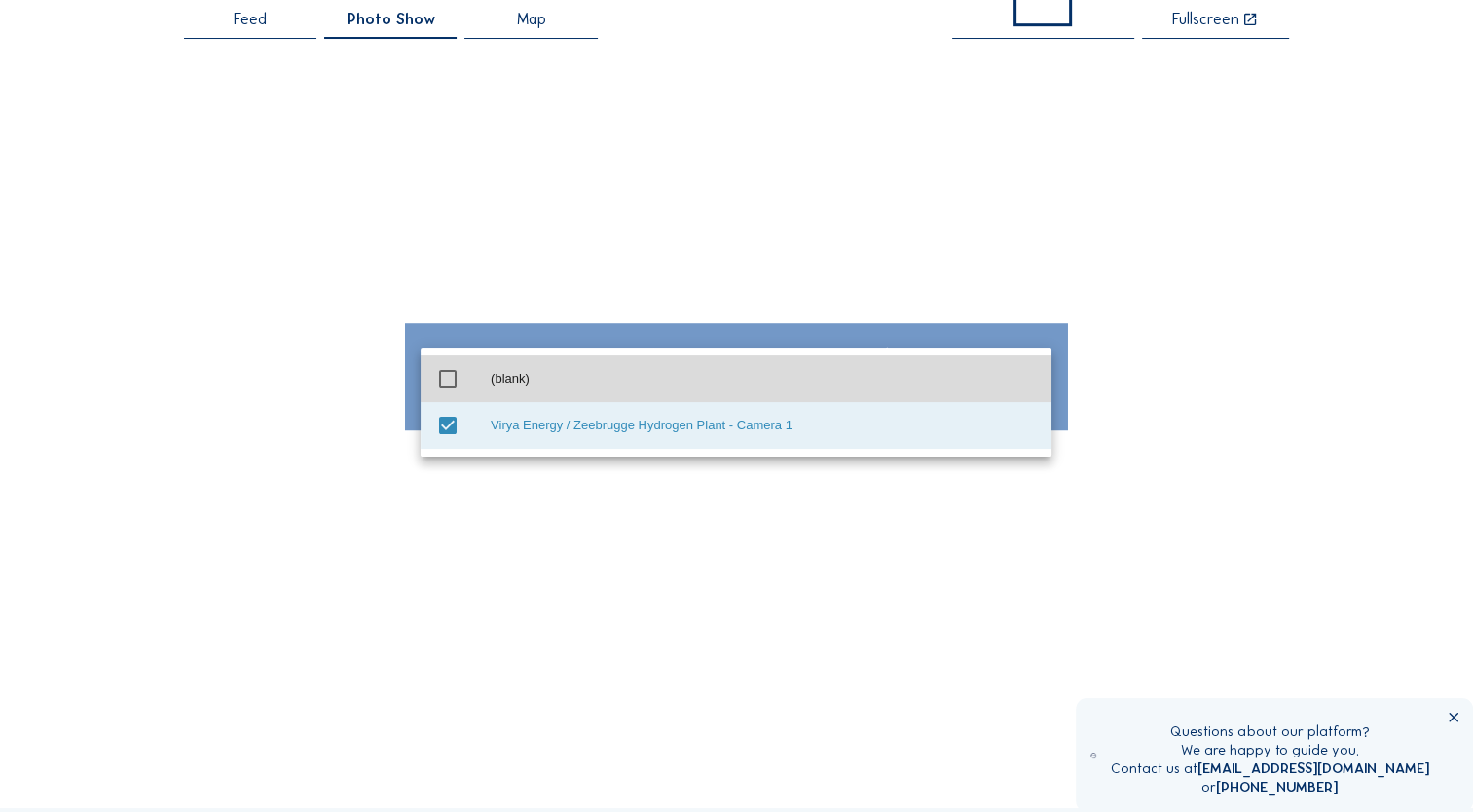
click at [549, 549] on div at bounding box center [735, 376] width 1101 height 618
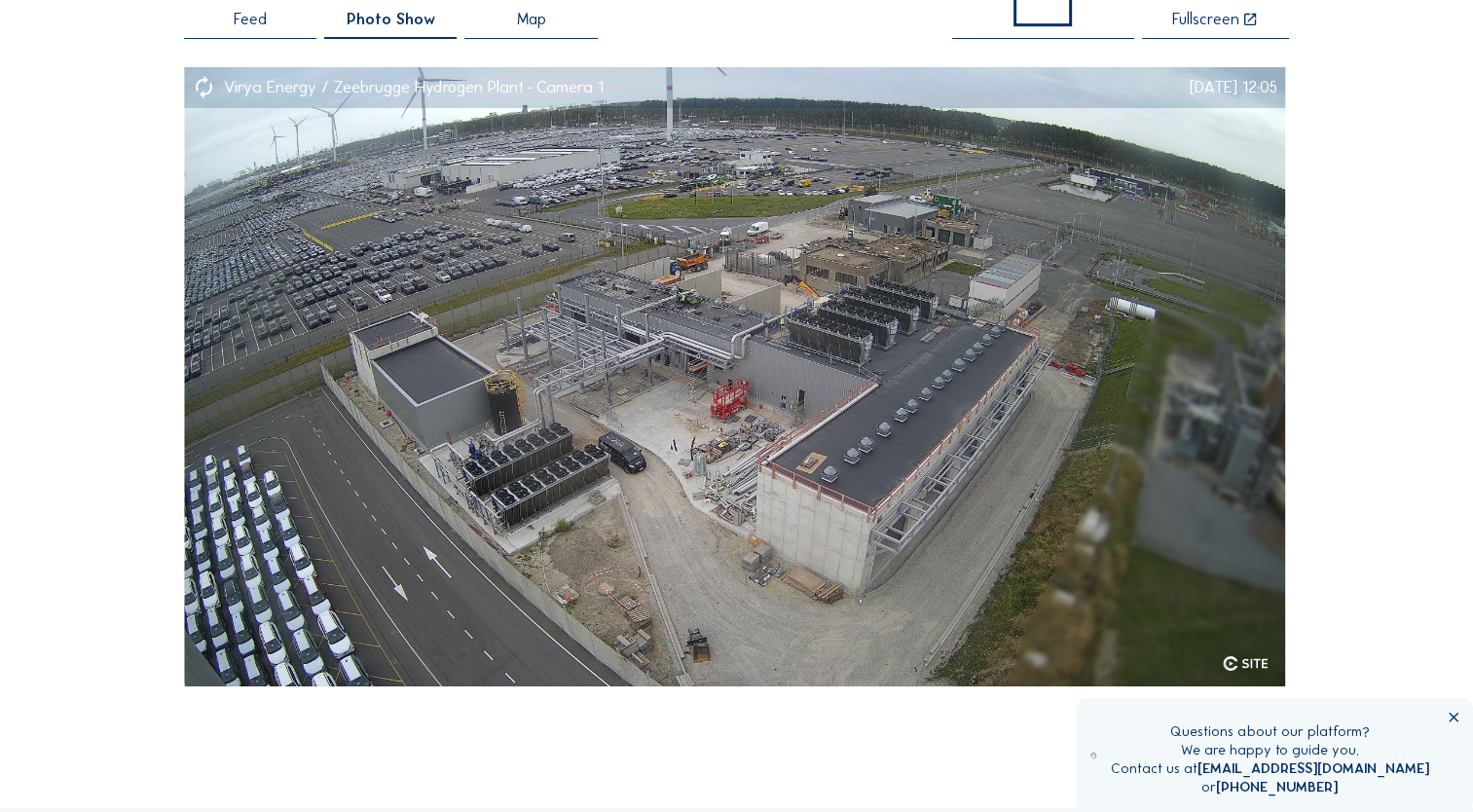
click at [1205, 22] on div "Fullscreen" at bounding box center [1205, 20] width 67 height 17
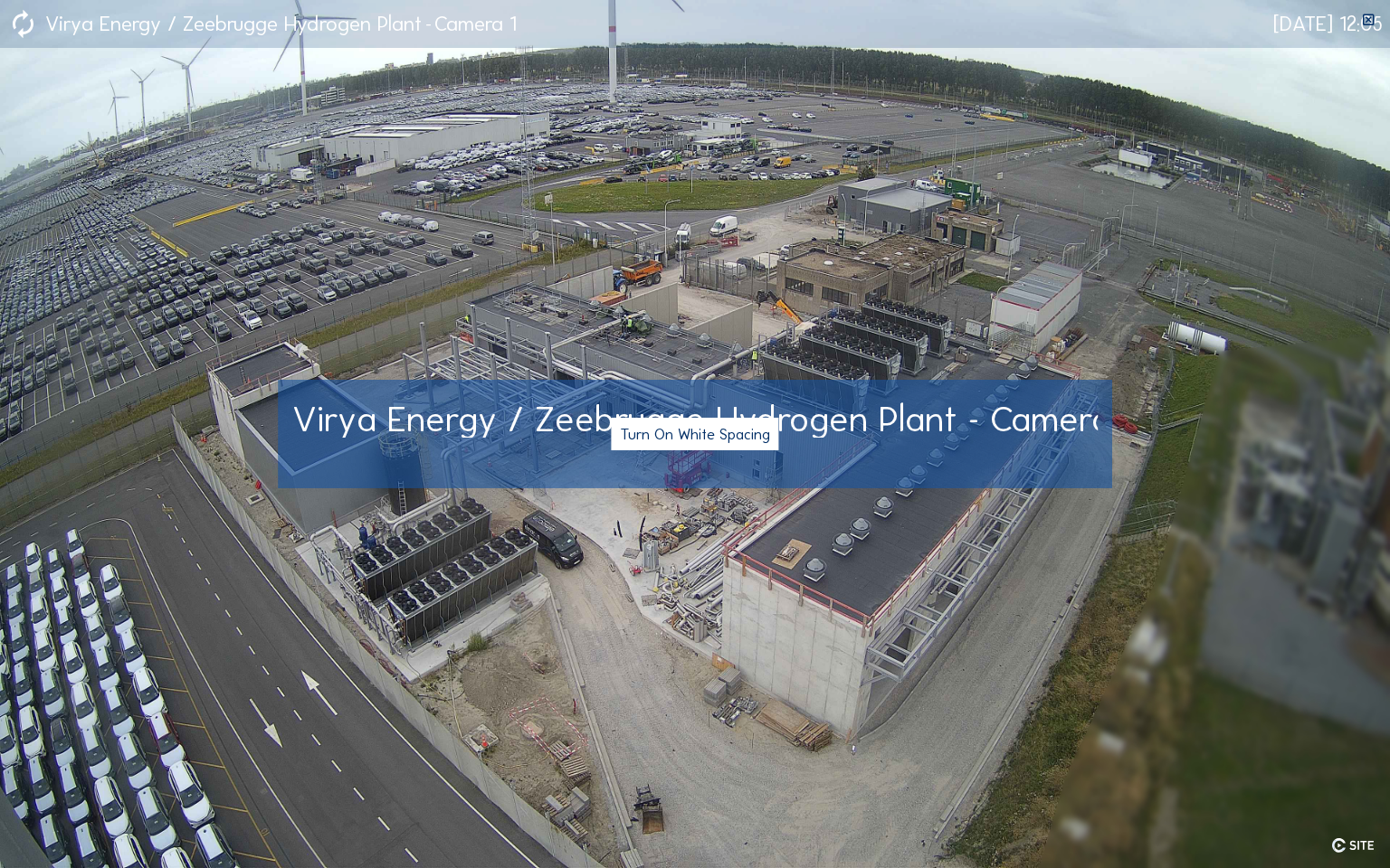
click at [755, 297] on img at bounding box center [695, 434] width 1390 height 868
click at [676, 438] on button "Turn On White Spacing" at bounding box center [695, 434] width 167 height 32
click at [676, 438] on button "Turn Off White Spacing" at bounding box center [695, 434] width 171 height 32
click at [1297, 320] on img at bounding box center [695, 434] width 1390 height 868
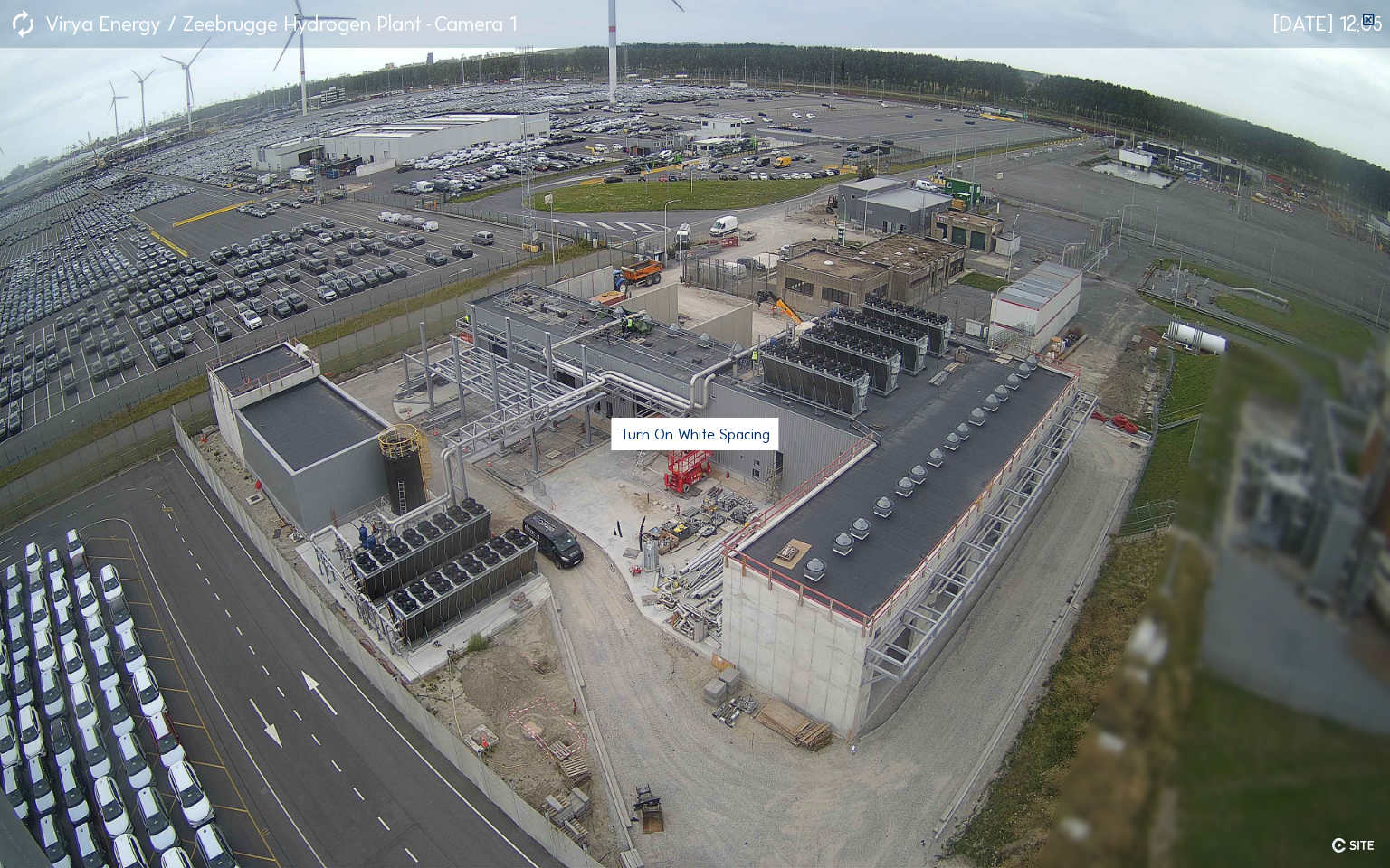
click at [1368, 18] on icon at bounding box center [1369, 20] width 16 height 16
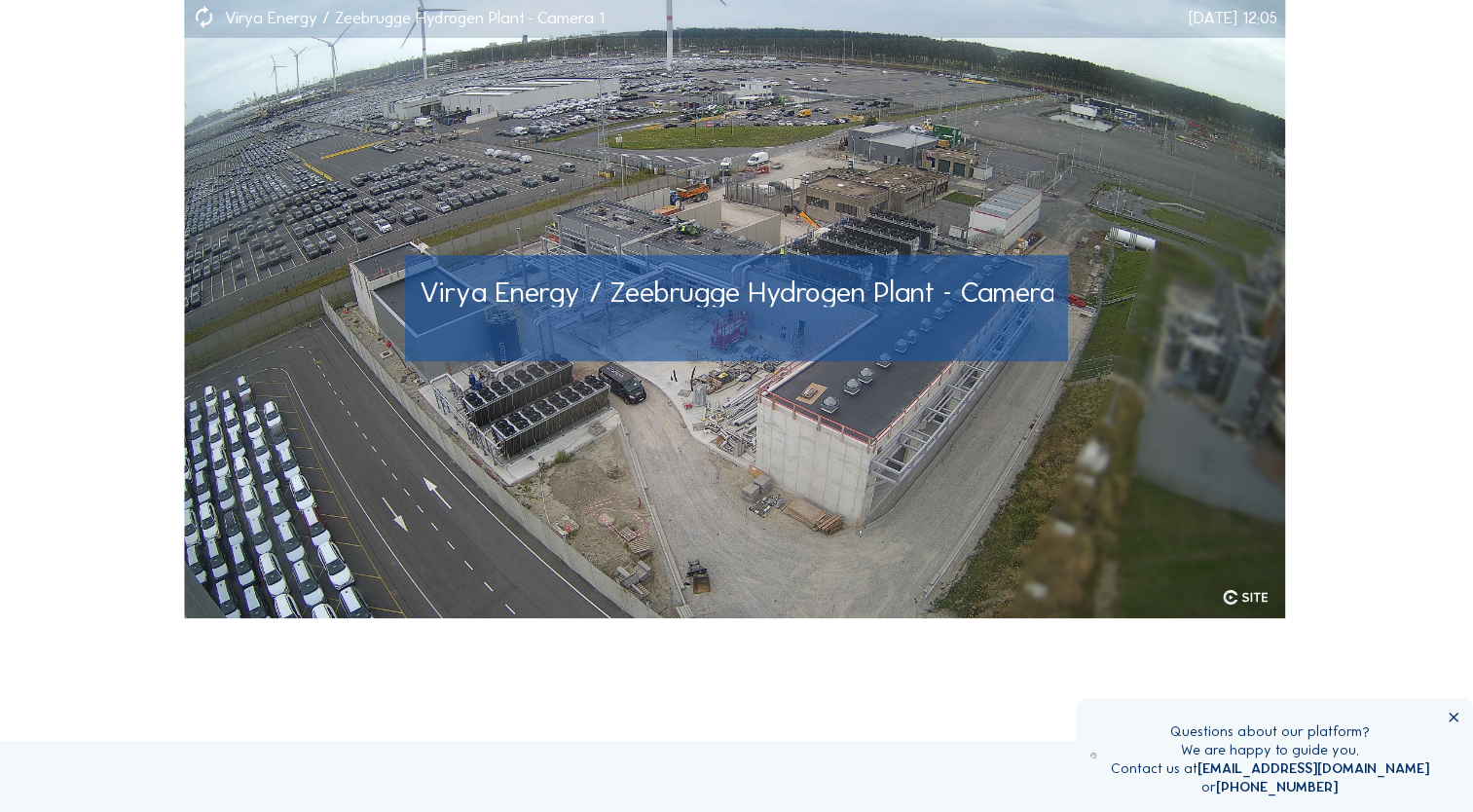
scroll to position [195, 0]
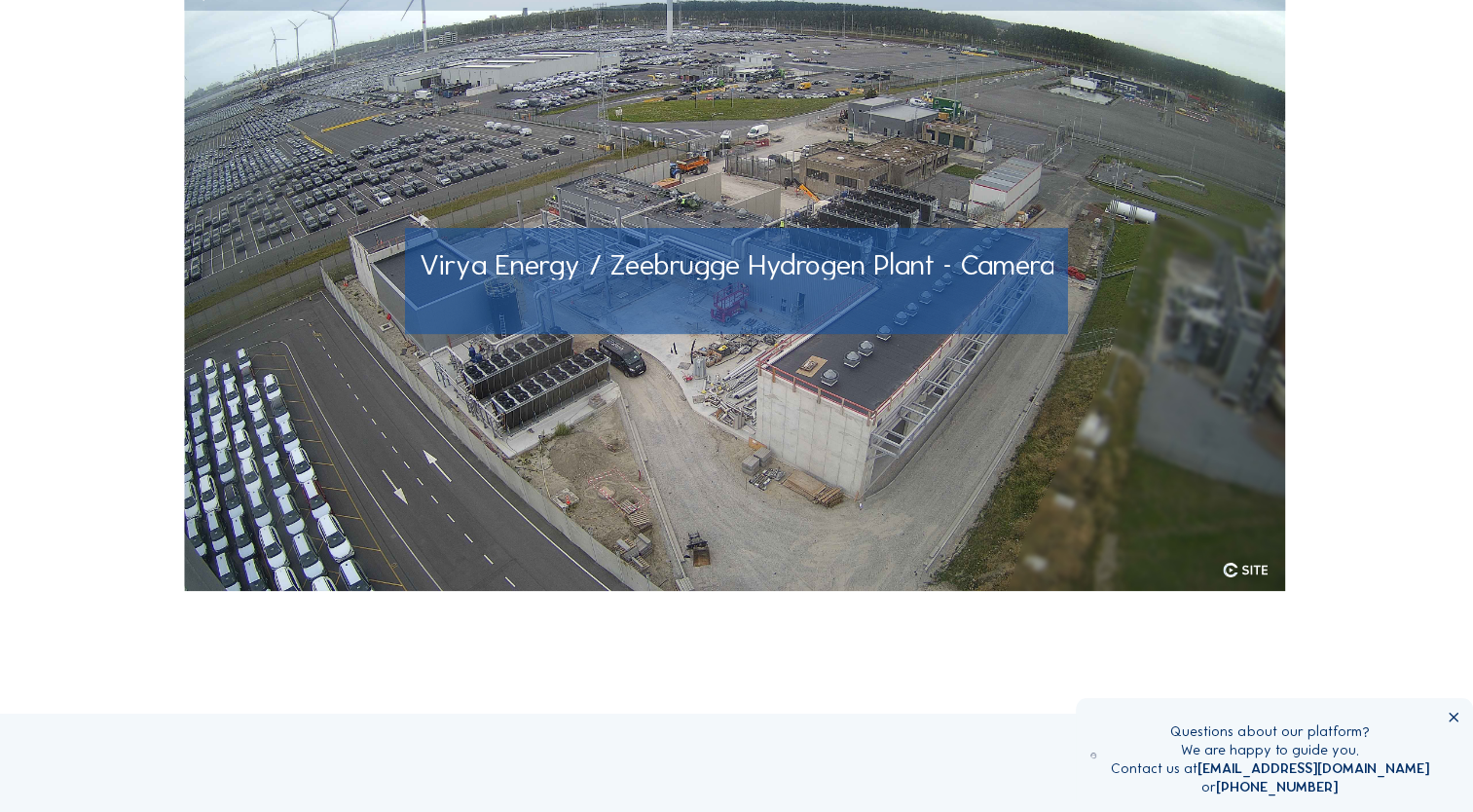
click at [1166, 205] on img at bounding box center [735, 281] width 1101 height 622
drag, startPoint x: 1083, startPoint y: 180, endPoint x: 1013, endPoint y: 147, distance: 77.4
click at [1013, 147] on img at bounding box center [735, 281] width 1101 height 622
drag, startPoint x: 1083, startPoint y: 190, endPoint x: 1069, endPoint y: 176, distance: 19.8
click at [1069, 176] on img at bounding box center [735, 281] width 1101 height 622
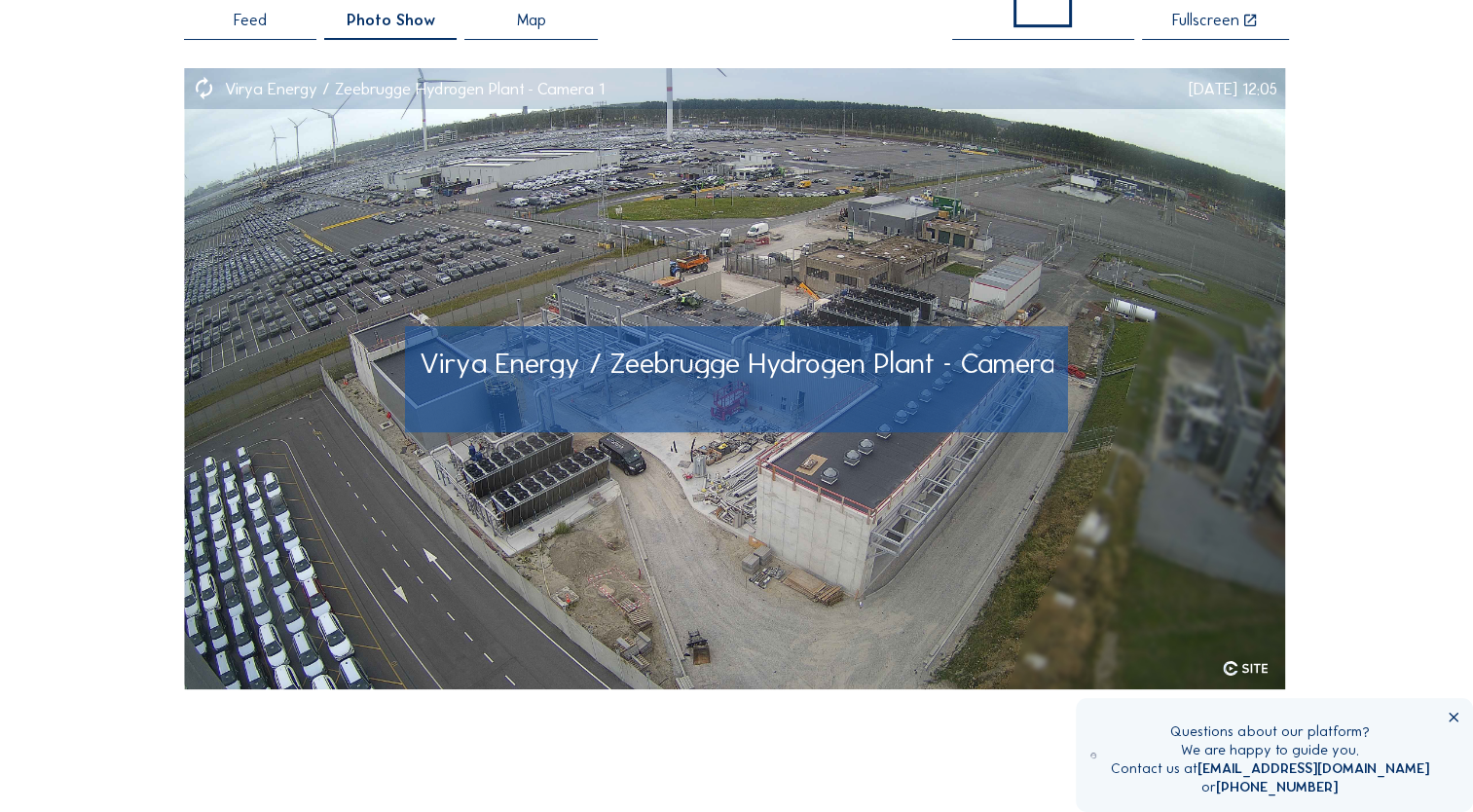
scroll to position [0, 0]
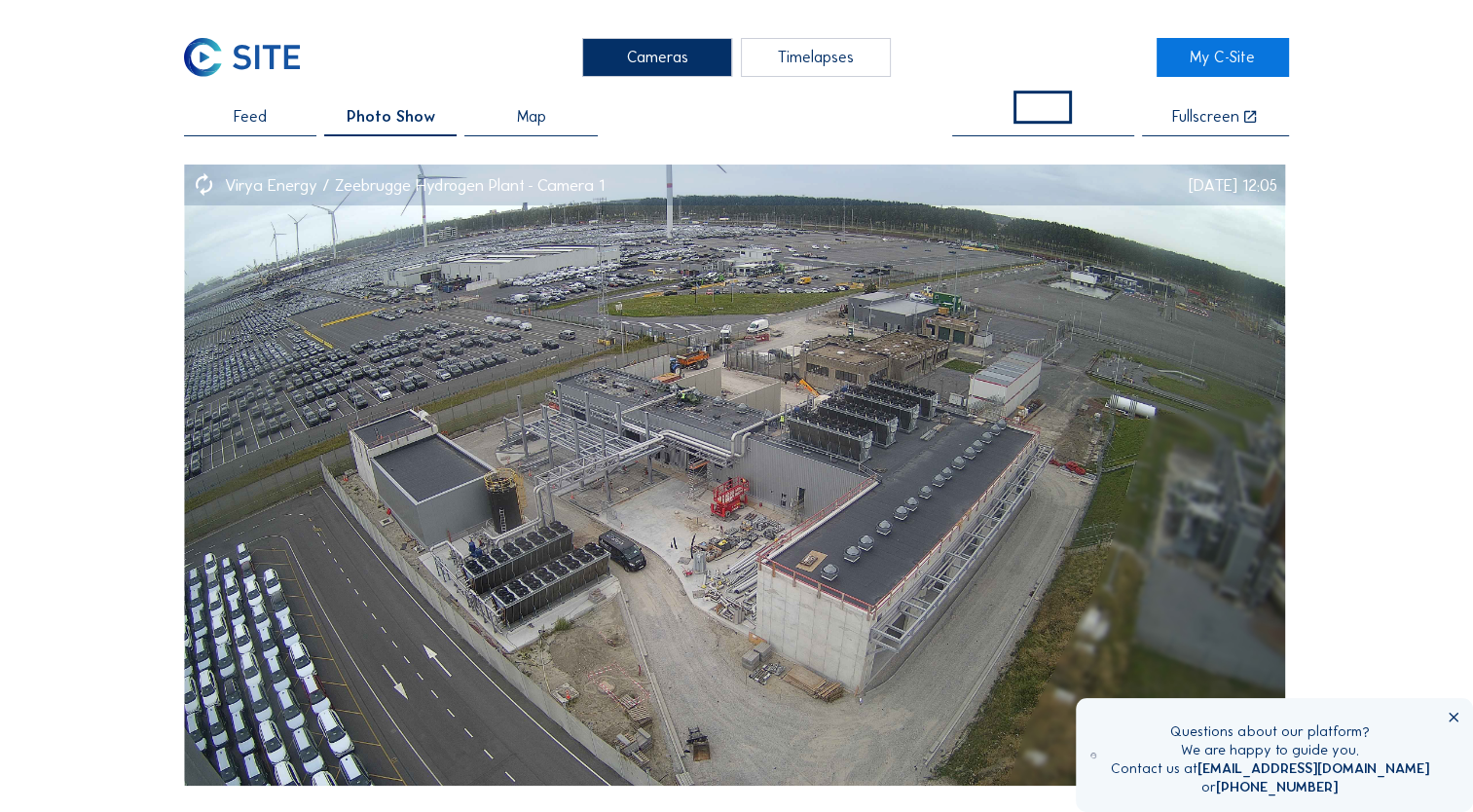
click at [1029, 99] on span at bounding box center [1041, 108] width 57 height 32
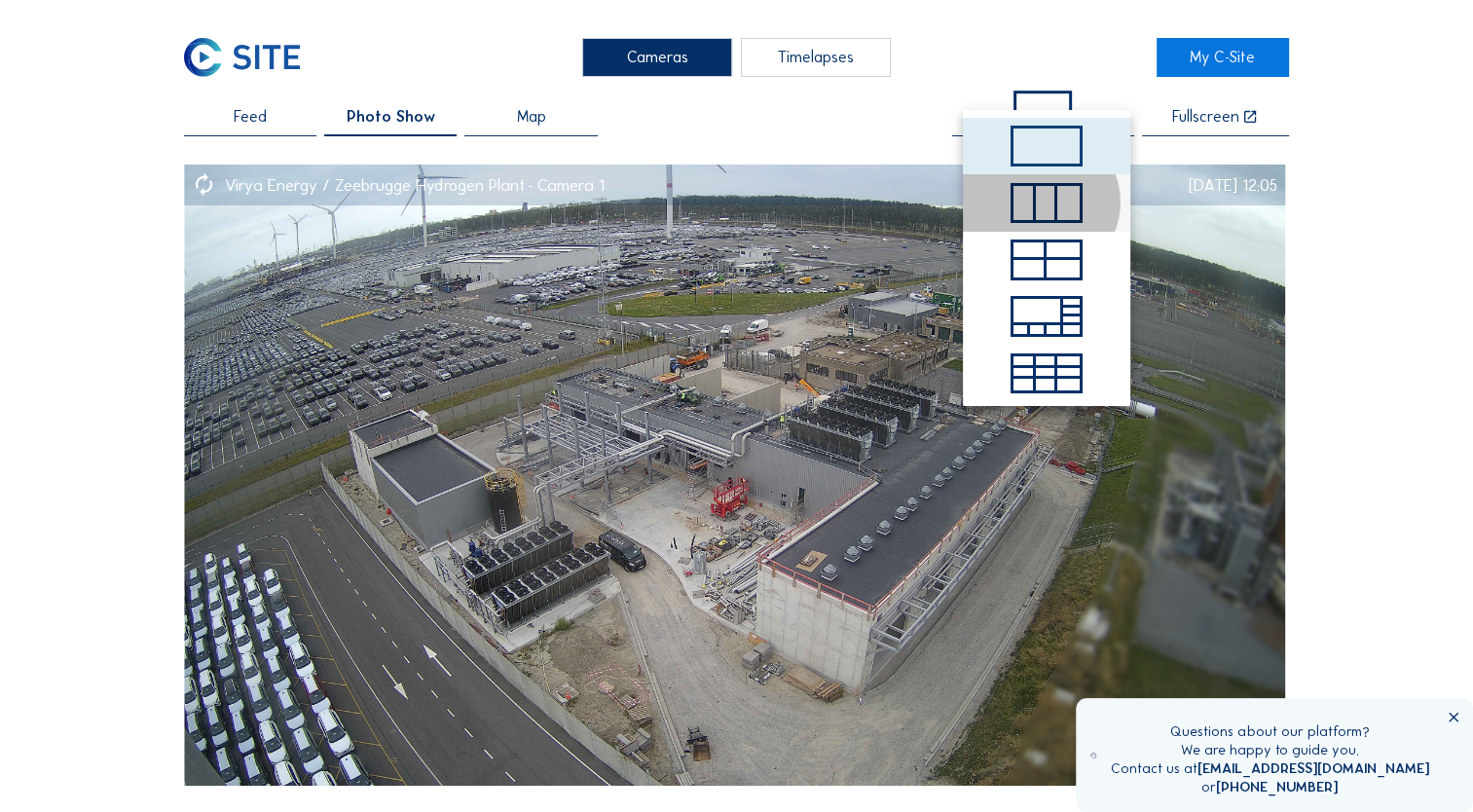
click at [1042, 201] on div at bounding box center [1047, 203] width 22 height 35
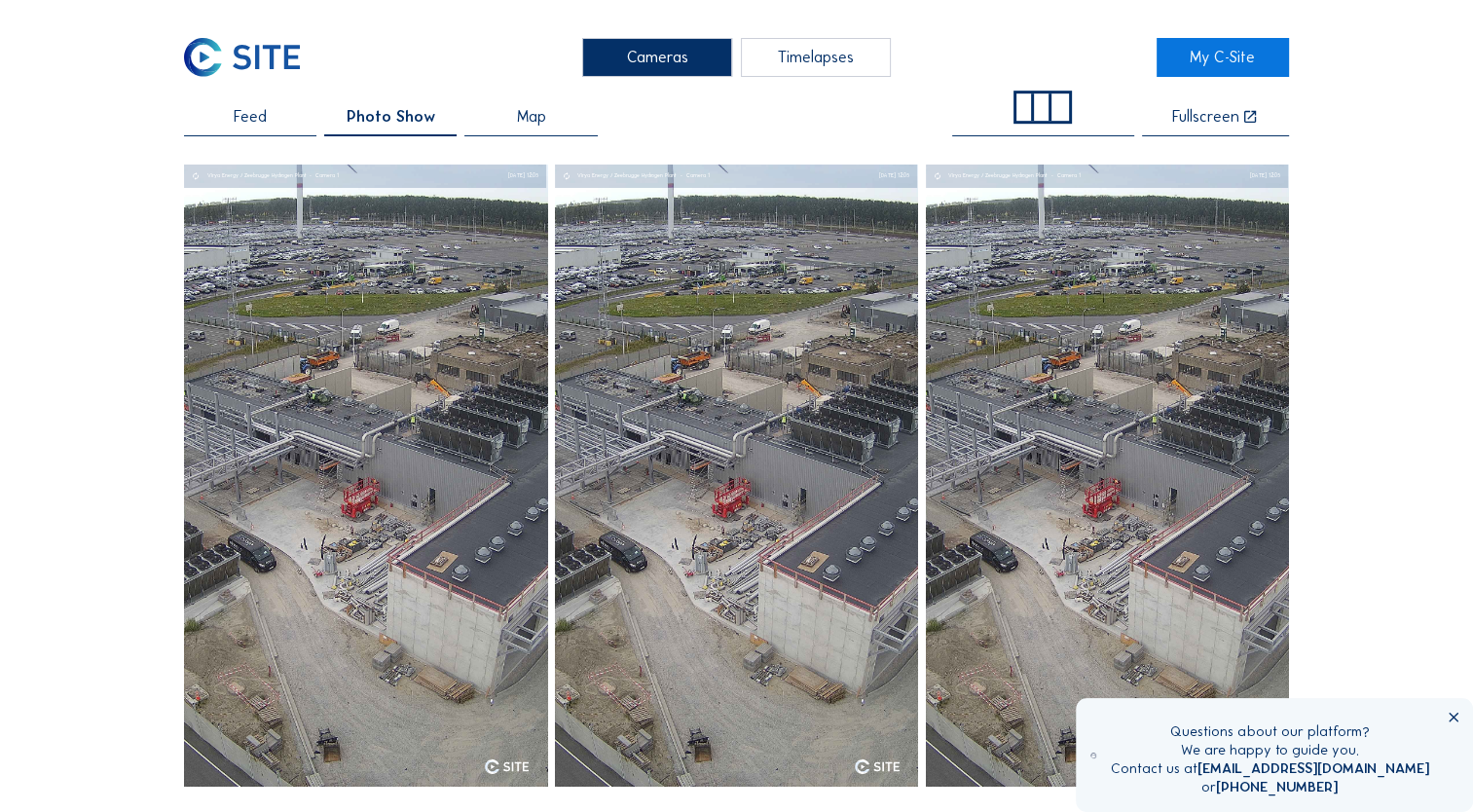
click at [1037, 115] on span at bounding box center [1041, 108] width 57 height 32
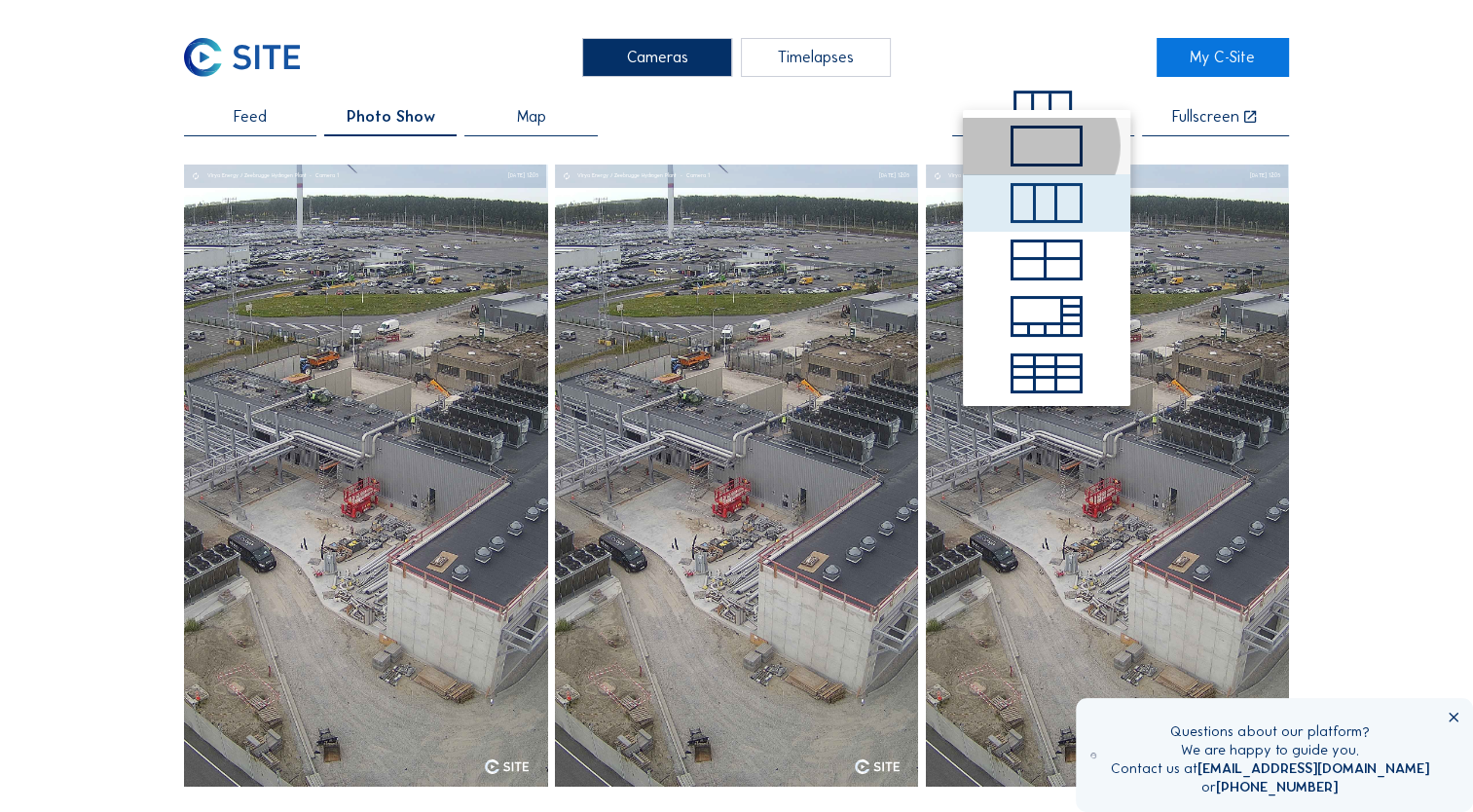
click at [1042, 150] on span at bounding box center [1046, 146] width 72 height 41
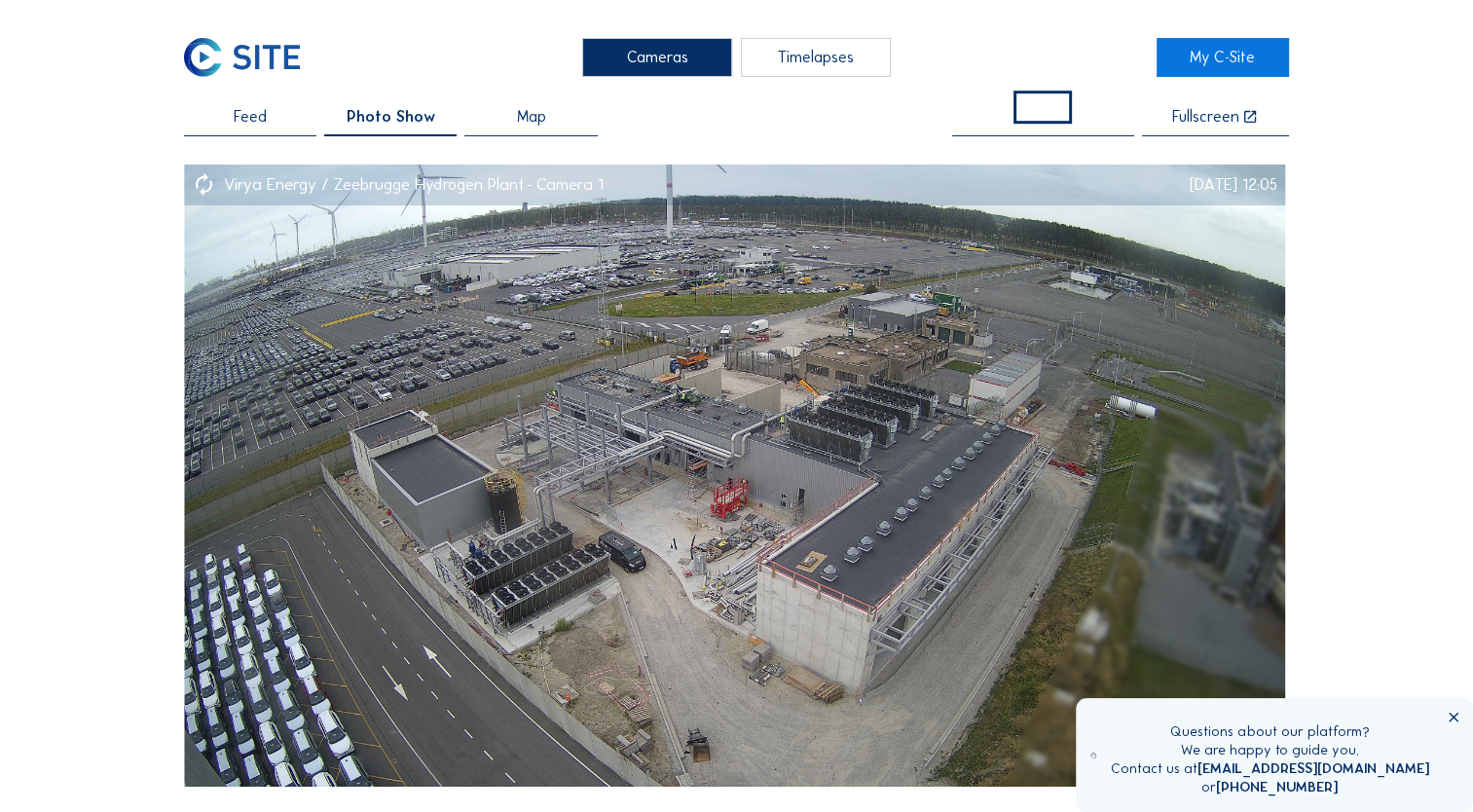
click at [1196, 124] on div "Fullscreen" at bounding box center [1205, 117] width 67 height 17
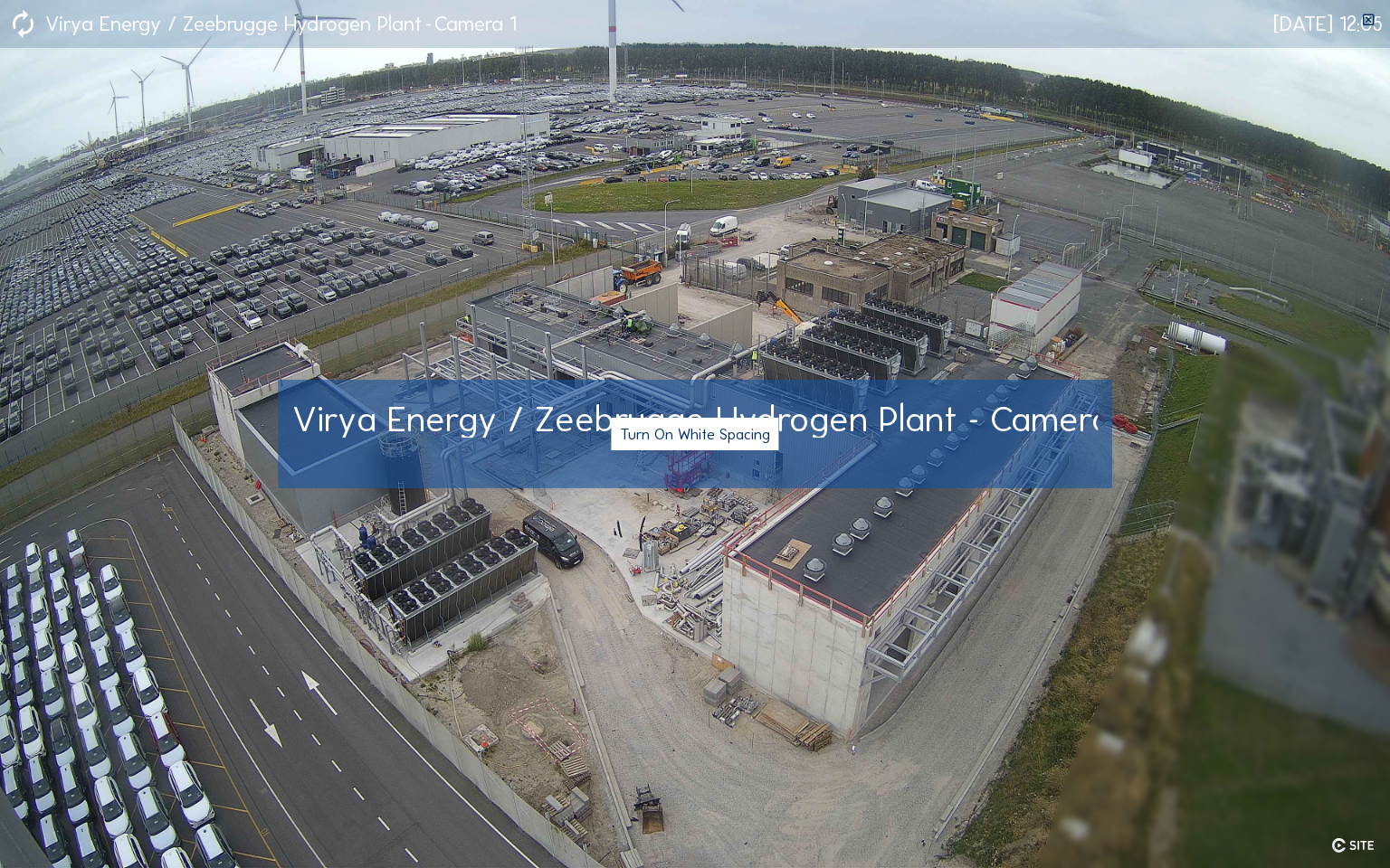
click at [572, 754] on img at bounding box center [695, 434] width 1390 height 868
click at [1019, 274] on img at bounding box center [695, 434] width 1390 height 868
click at [684, 435] on button "Turn On White Spacing" at bounding box center [695, 434] width 167 height 32
click at [685, 435] on button "Turn Off White Spacing" at bounding box center [695, 434] width 171 height 32
click at [643, 279] on img at bounding box center [695, 434] width 1390 height 868
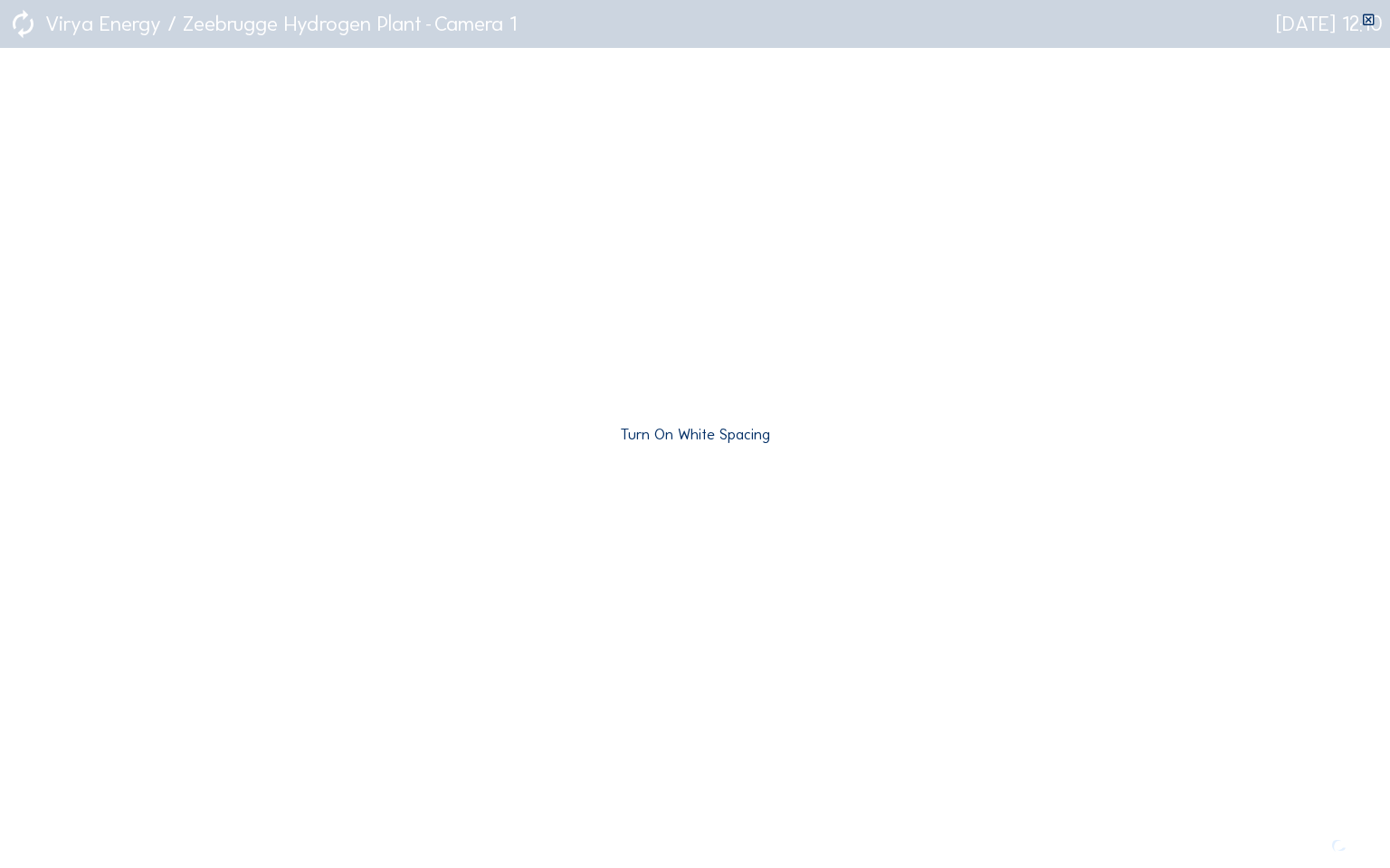
click at [1364, 25] on icon at bounding box center [1369, 20] width 16 height 16
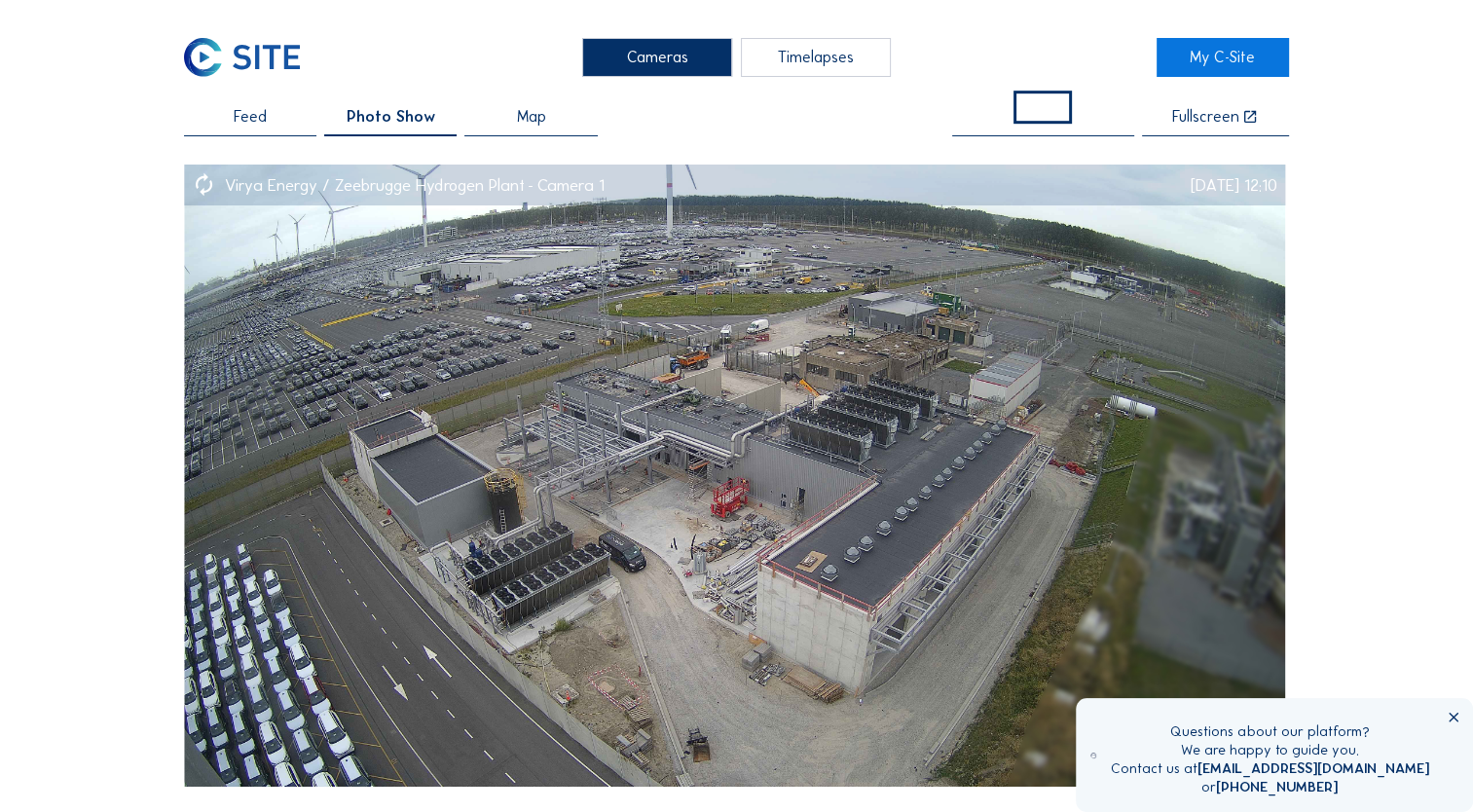
click at [1248, 121] on icon at bounding box center [1250, 117] width 16 height 17
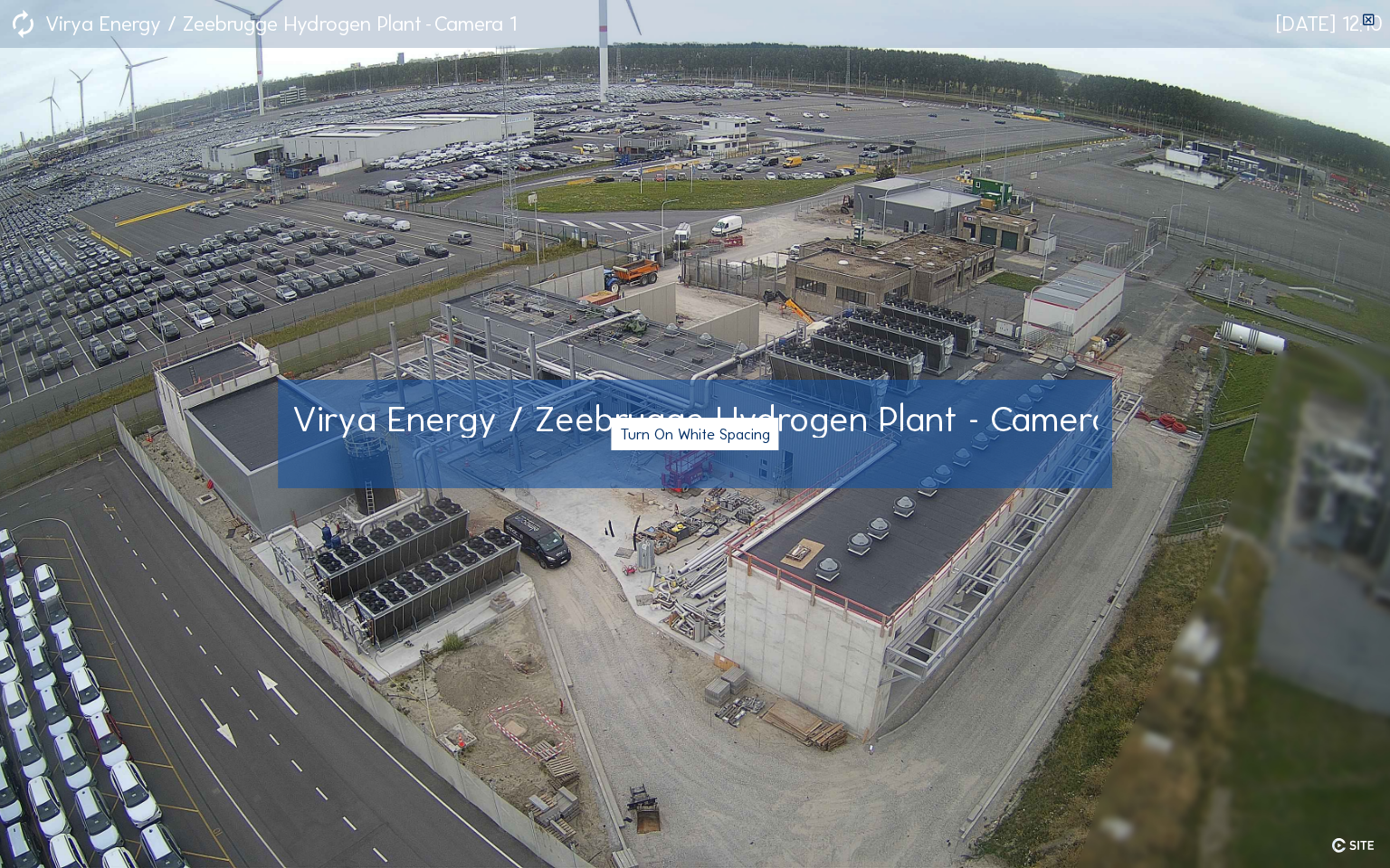
click at [330, 749] on img at bounding box center [695, 434] width 1390 height 868
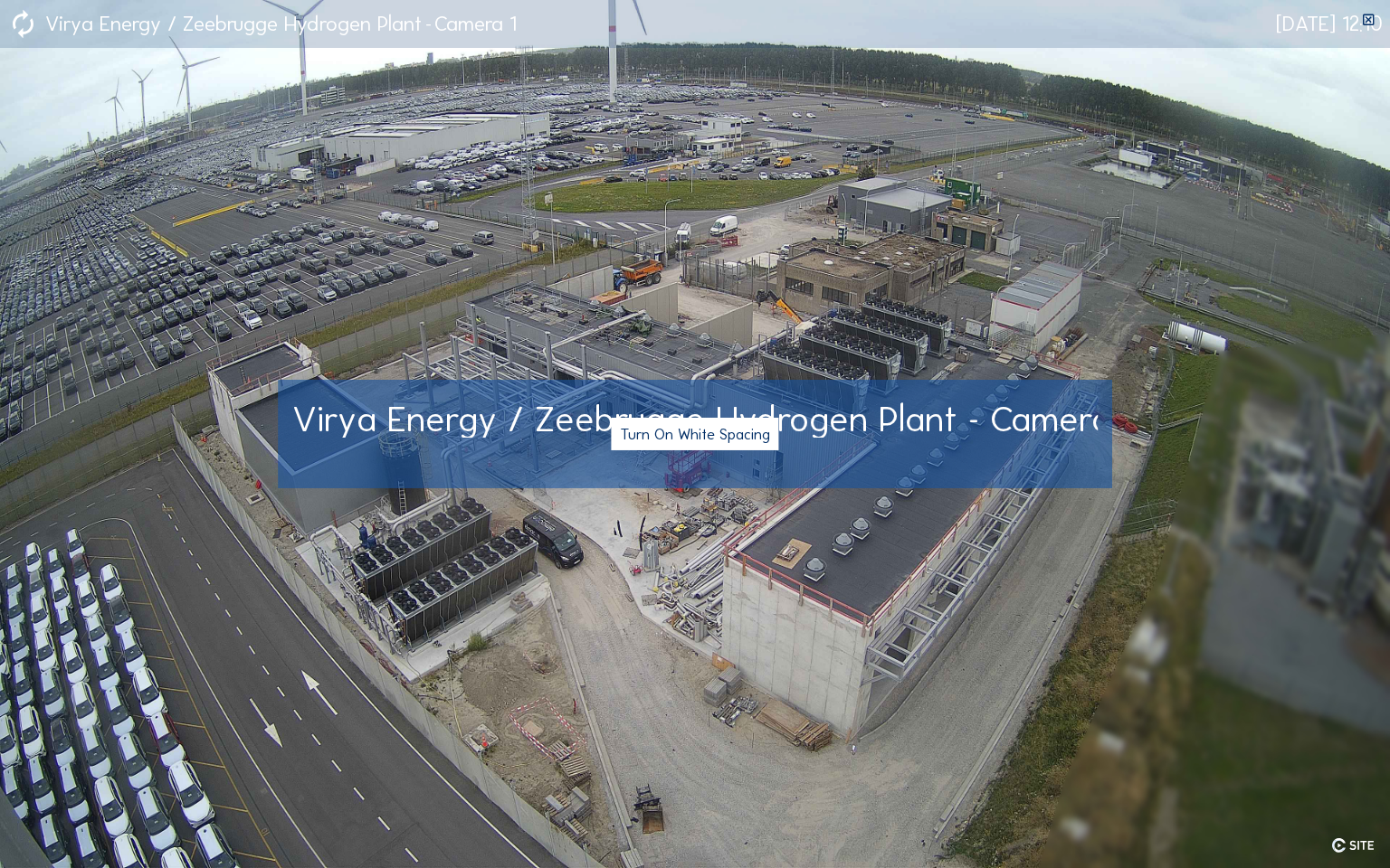
click at [475, 650] on img at bounding box center [695, 434] width 1390 height 868
click at [711, 446] on button "Turn On White Spacing" at bounding box center [695, 434] width 167 height 32
click at [711, 446] on button "Turn Off White Spacing" at bounding box center [695, 434] width 171 height 32
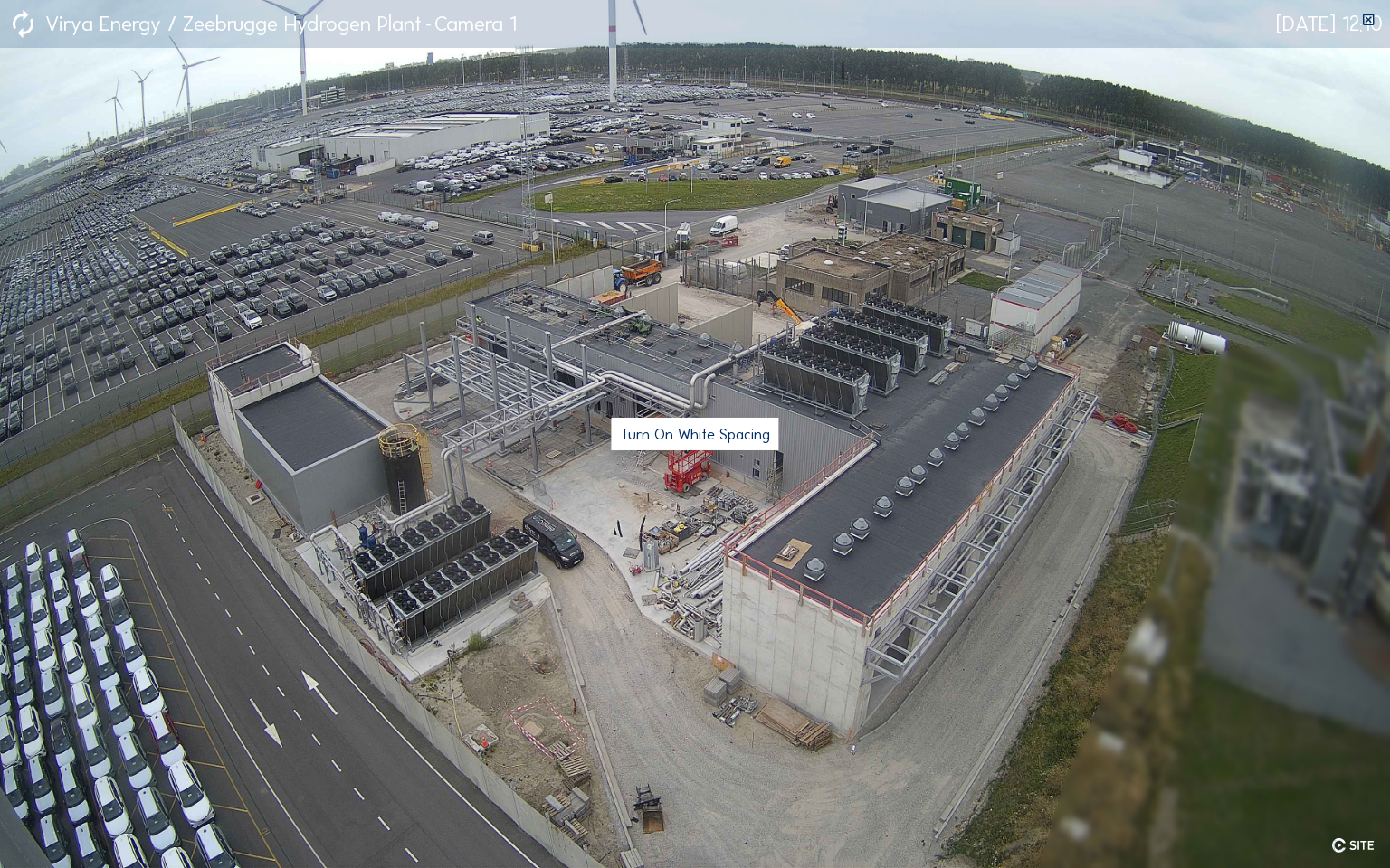
click at [1368, 15] on icon at bounding box center [1369, 20] width 16 height 16
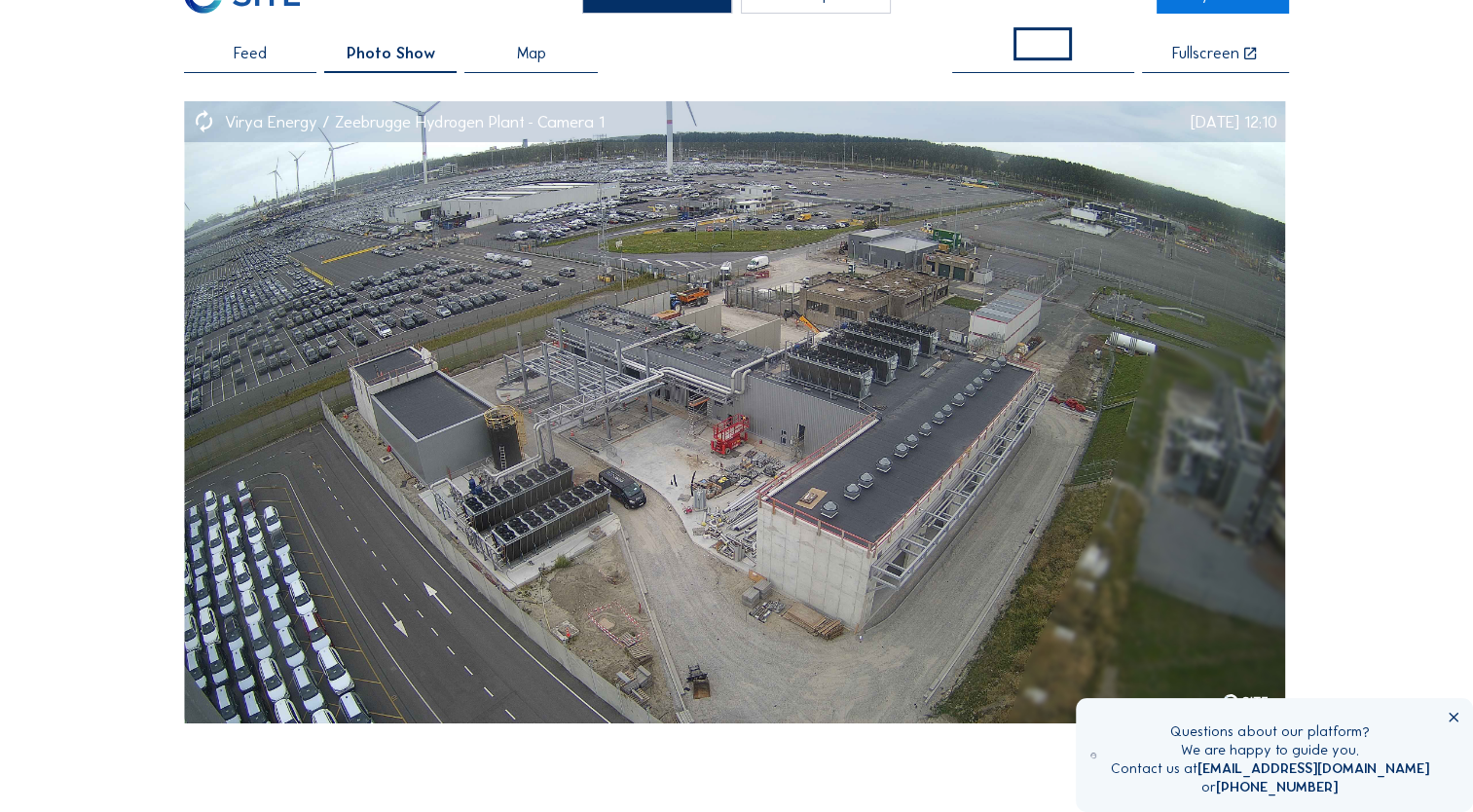
scroll to position [97, 0]
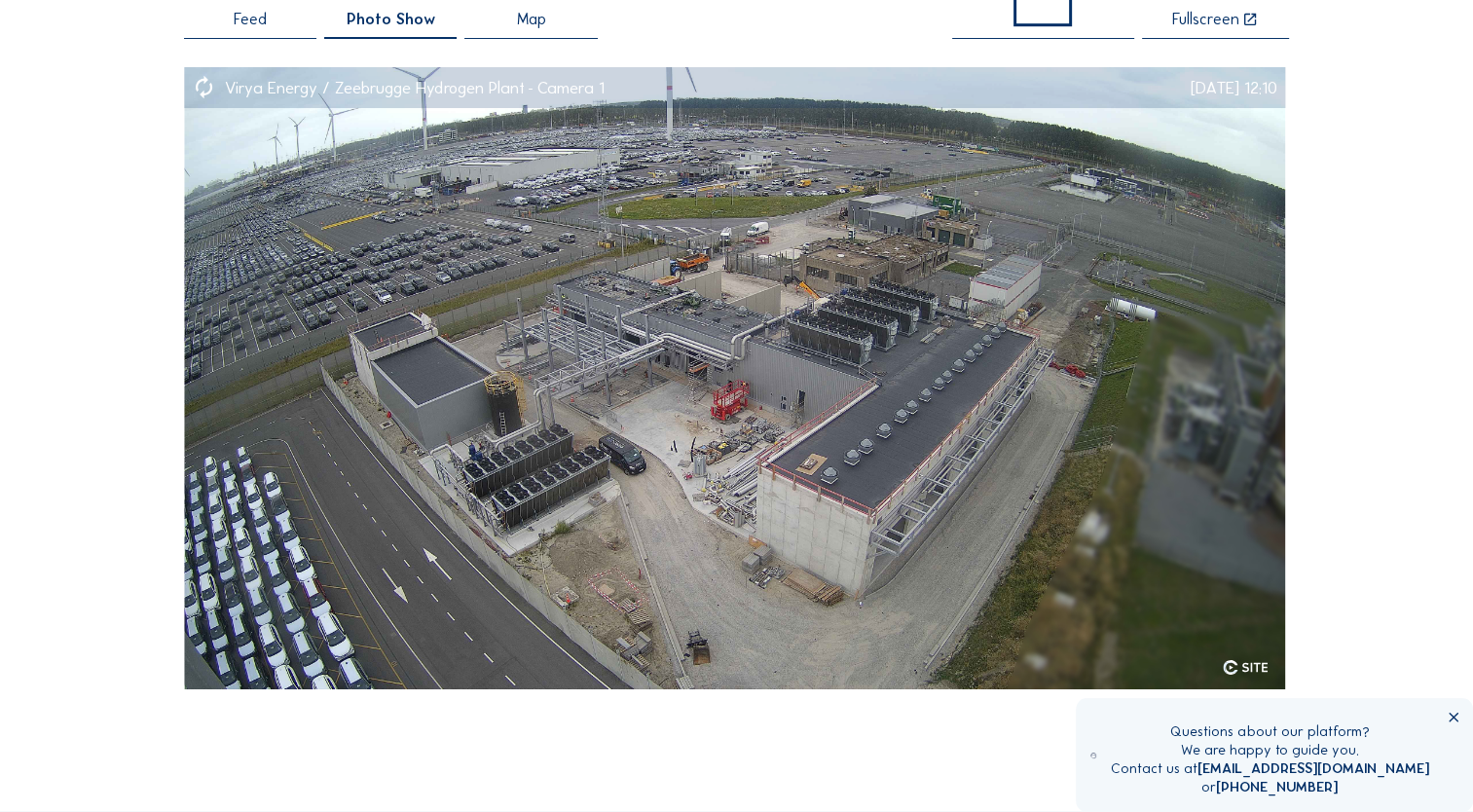
click at [1242, 28] on icon at bounding box center [1250, 20] width 16 height 17
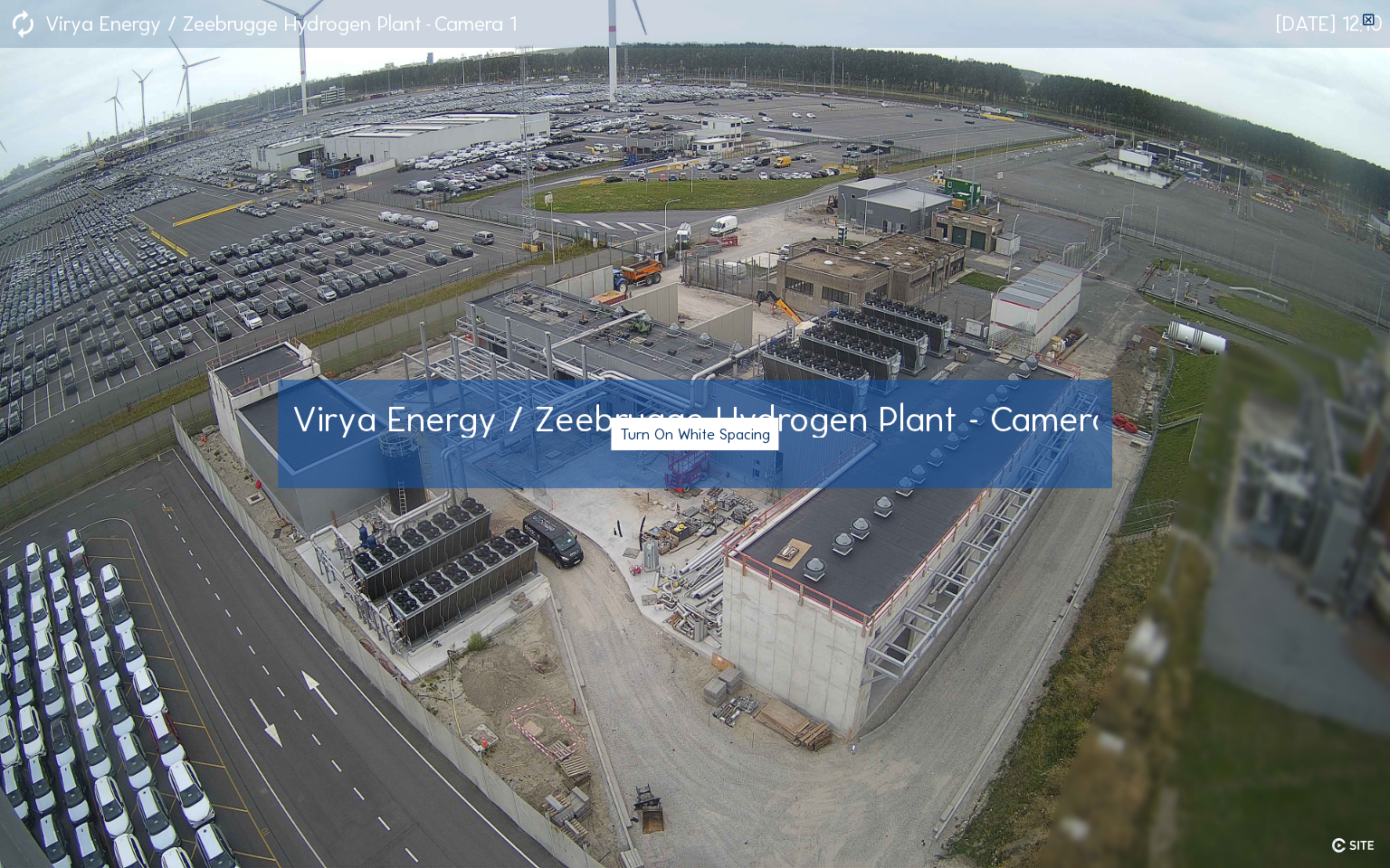
click at [719, 437] on button "Turn On White Spacing" at bounding box center [695, 434] width 167 height 32
click at [719, 437] on button "Turn Off White Spacing" at bounding box center [695, 434] width 171 height 32
click at [1319, 195] on img at bounding box center [695, 434] width 1390 height 868
click at [1232, 239] on img at bounding box center [695, 434] width 1390 height 868
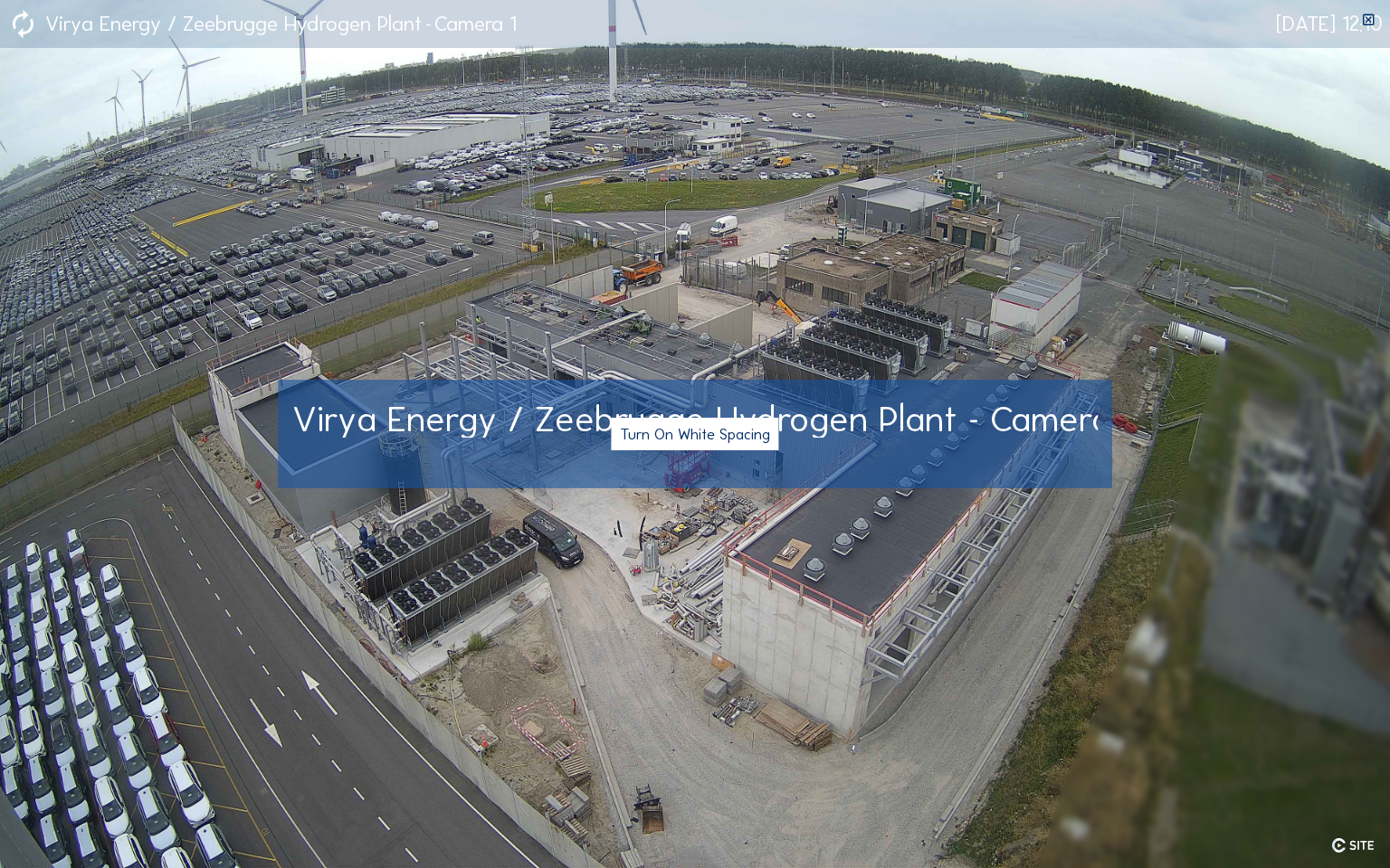
click at [1004, 426] on span "Virya Energy / Zeebrugge Hydrogen Plant - Camera 1" at bounding box center [713, 420] width 842 height 45
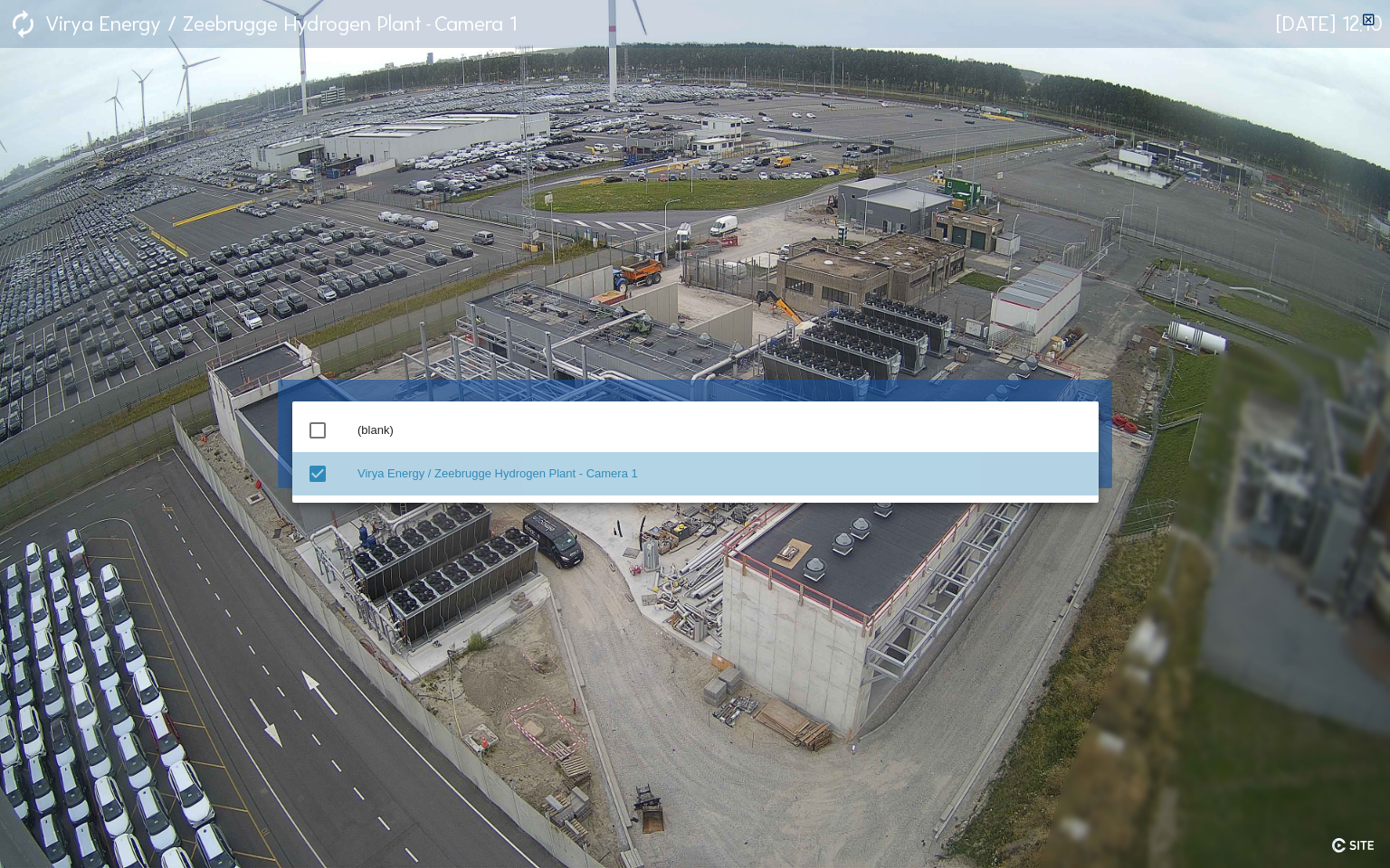
click at [317, 471] on icon "check_box" at bounding box center [317, 473] width 21 height 21
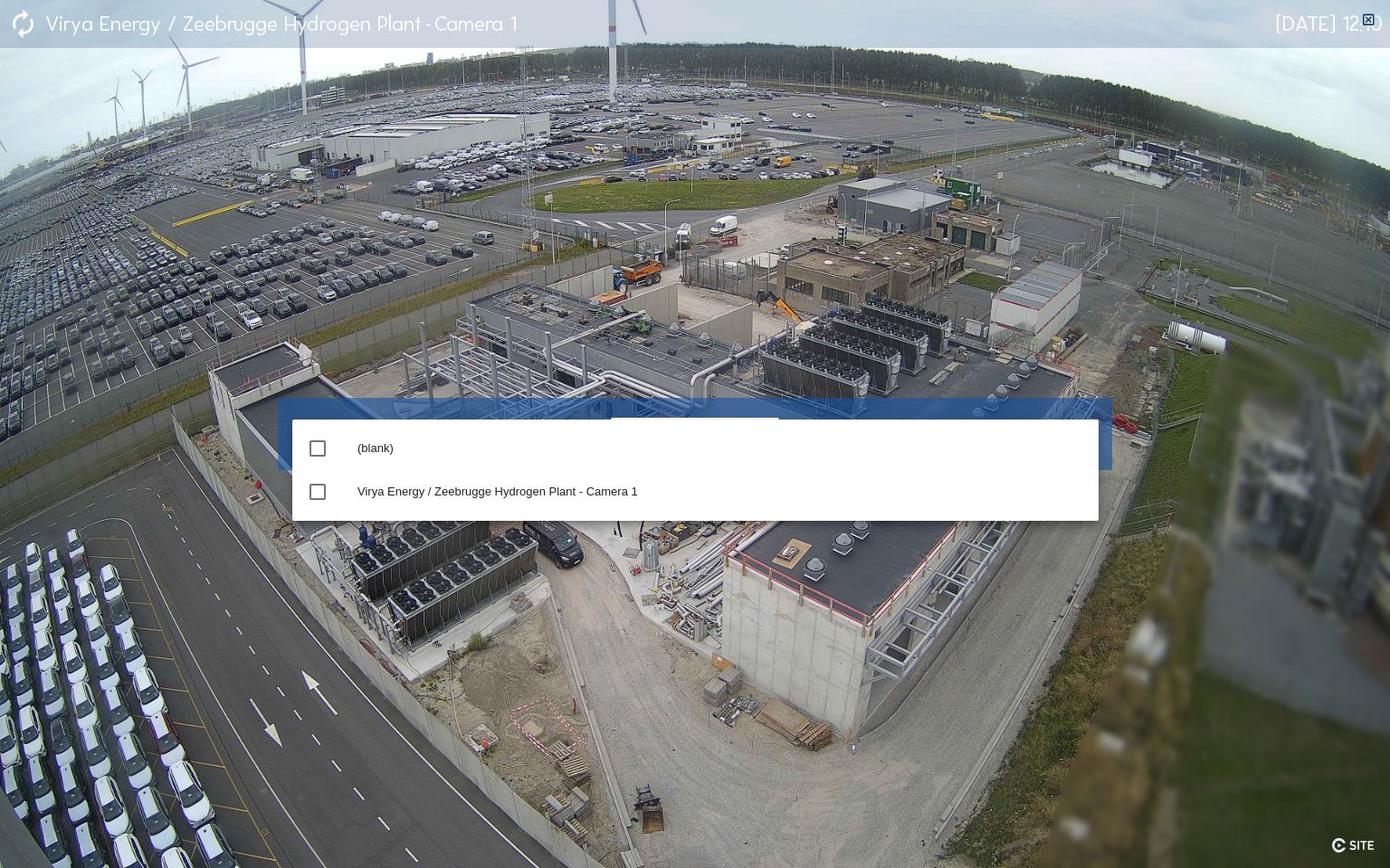
click at [431, 344] on img at bounding box center [695, 434] width 1390 height 868
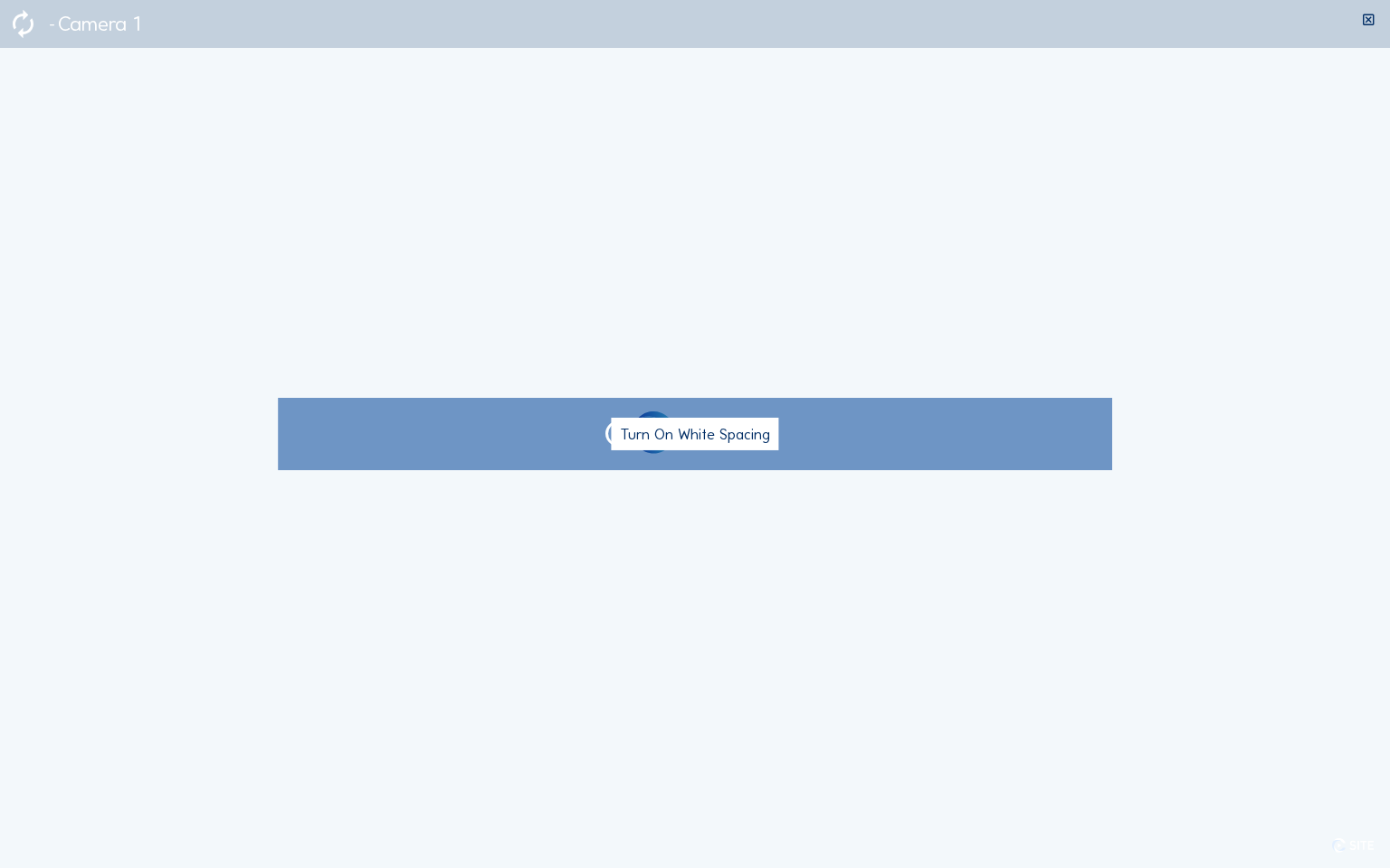
click at [758, 561] on div at bounding box center [695, 434] width 1390 height 868
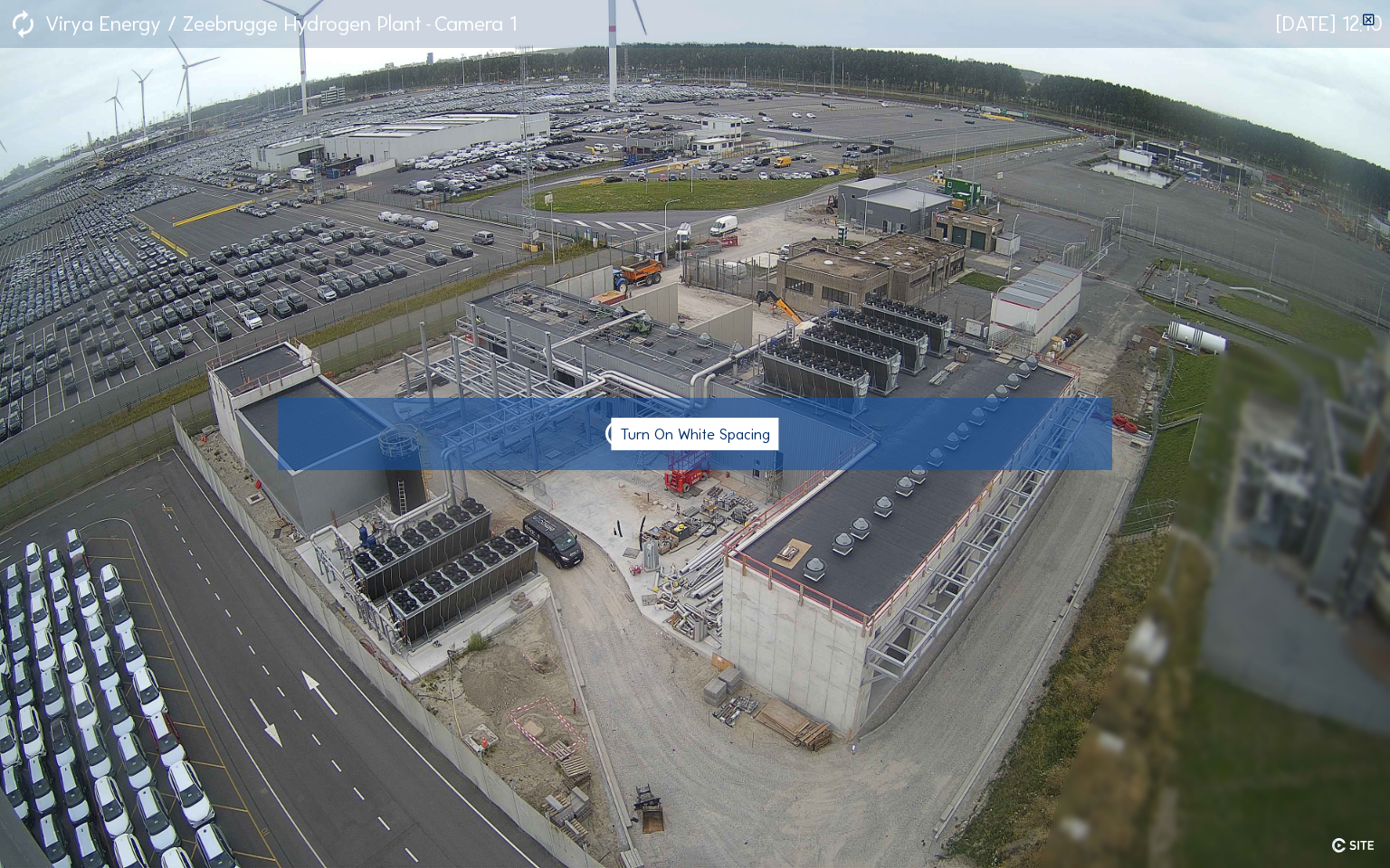
click at [761, 583] on img at bounding box center [695, 434] width 1390 height 868
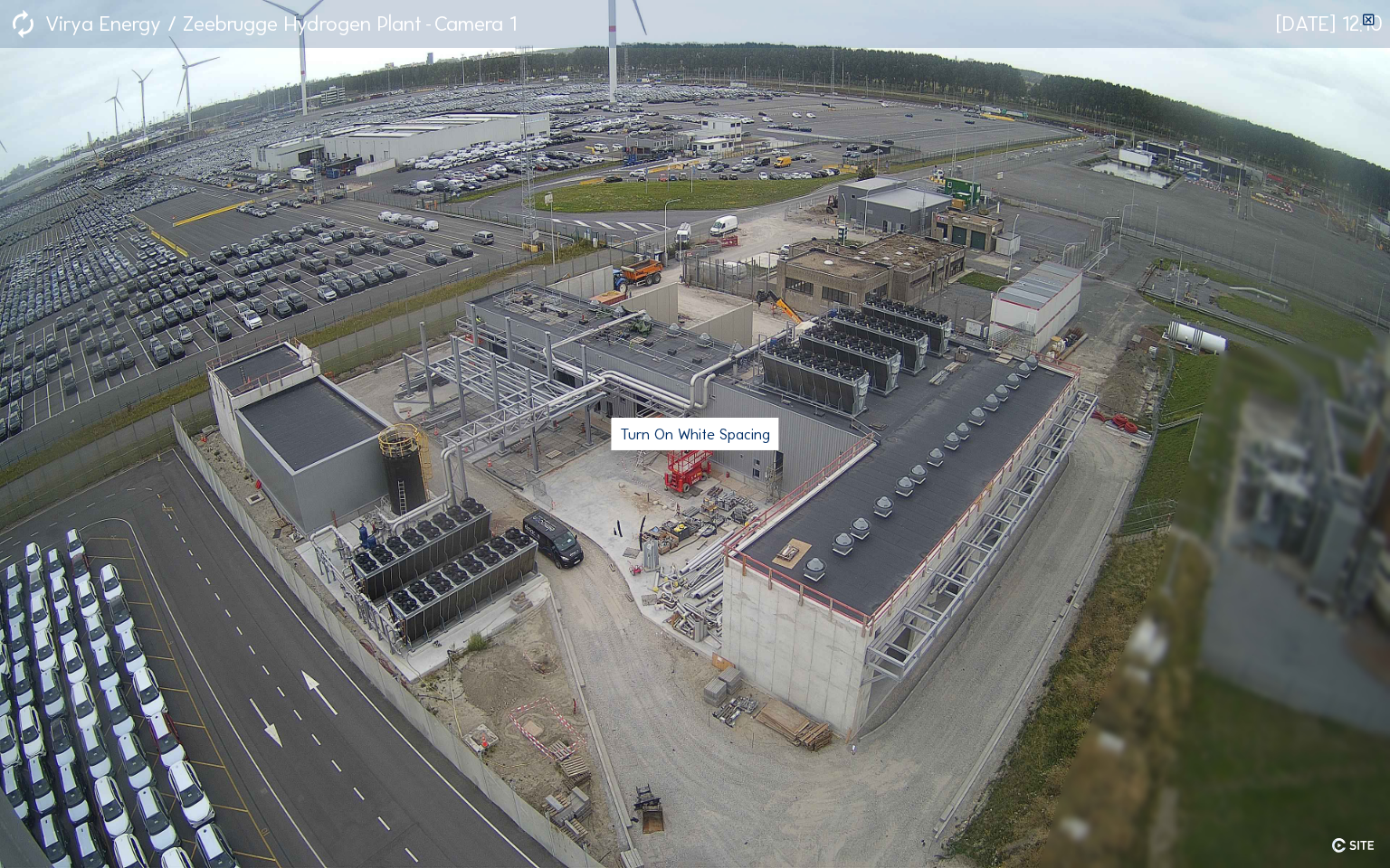
click at [1367, 21] on icon at bounding box center [1369, 20] width 16 height 16
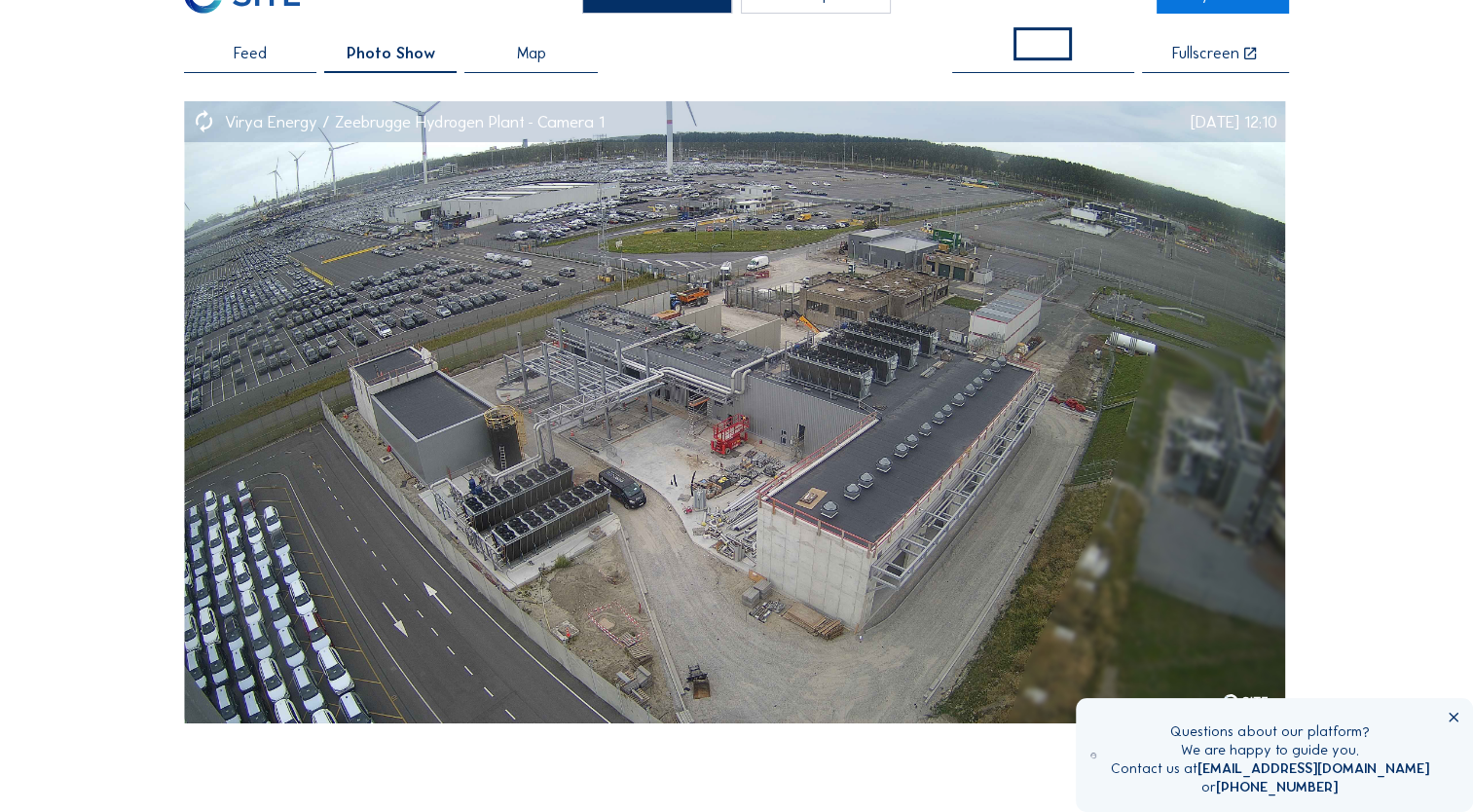
scroll to position [97, 0]
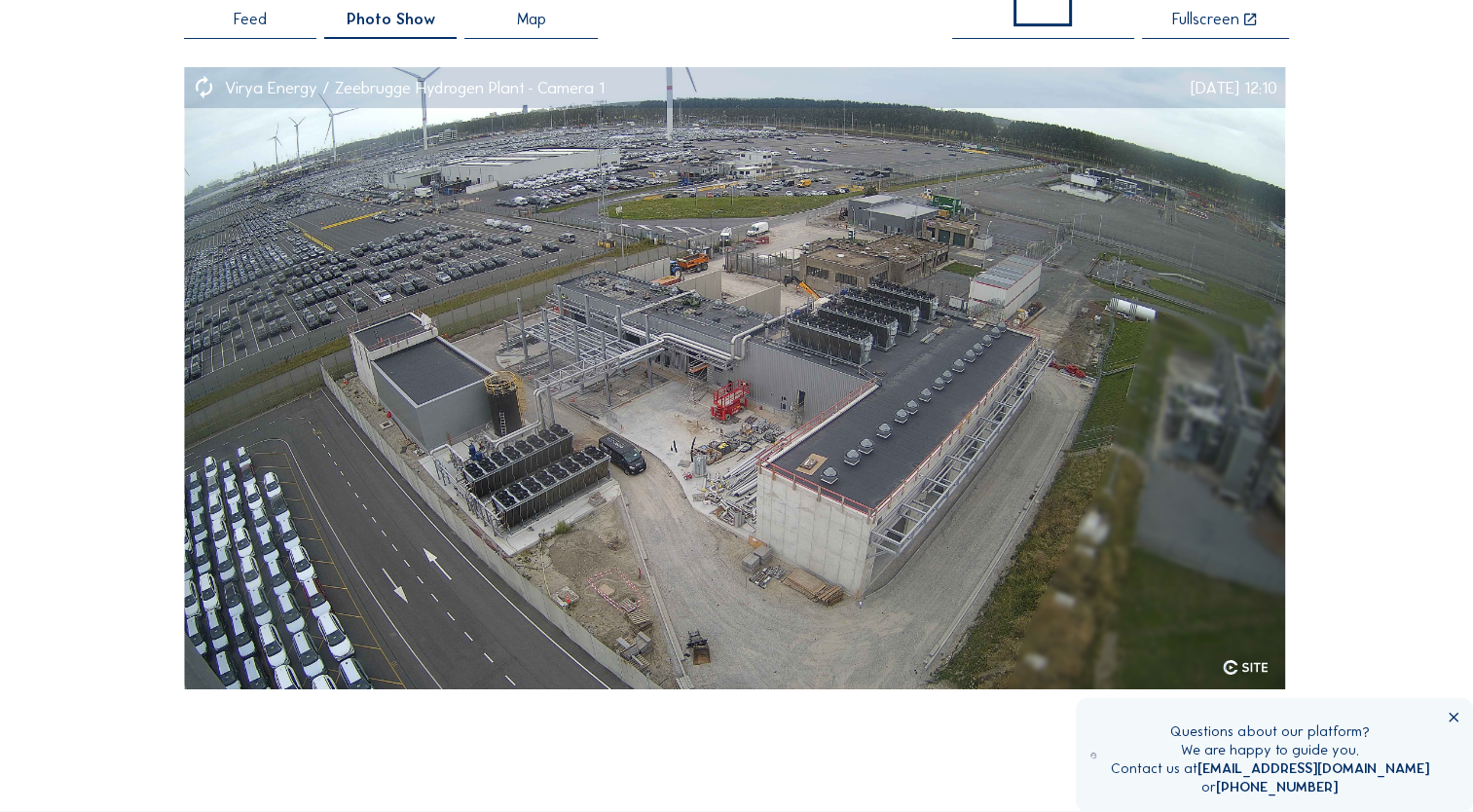
drag, startPoint x: 62, startPoint y: 287, endPoint x: 265, endPoint y: 209, distance: 217.5
click at [65, 286] on div "Cameras Timelapses My C-Site Feed Photo Show Map Fullscreen Virya Energy / Zeeb…" at bounding box center [736, 678] width 1473 height 1550
